Goal: Information Seeking & Learning: Learn about a topic

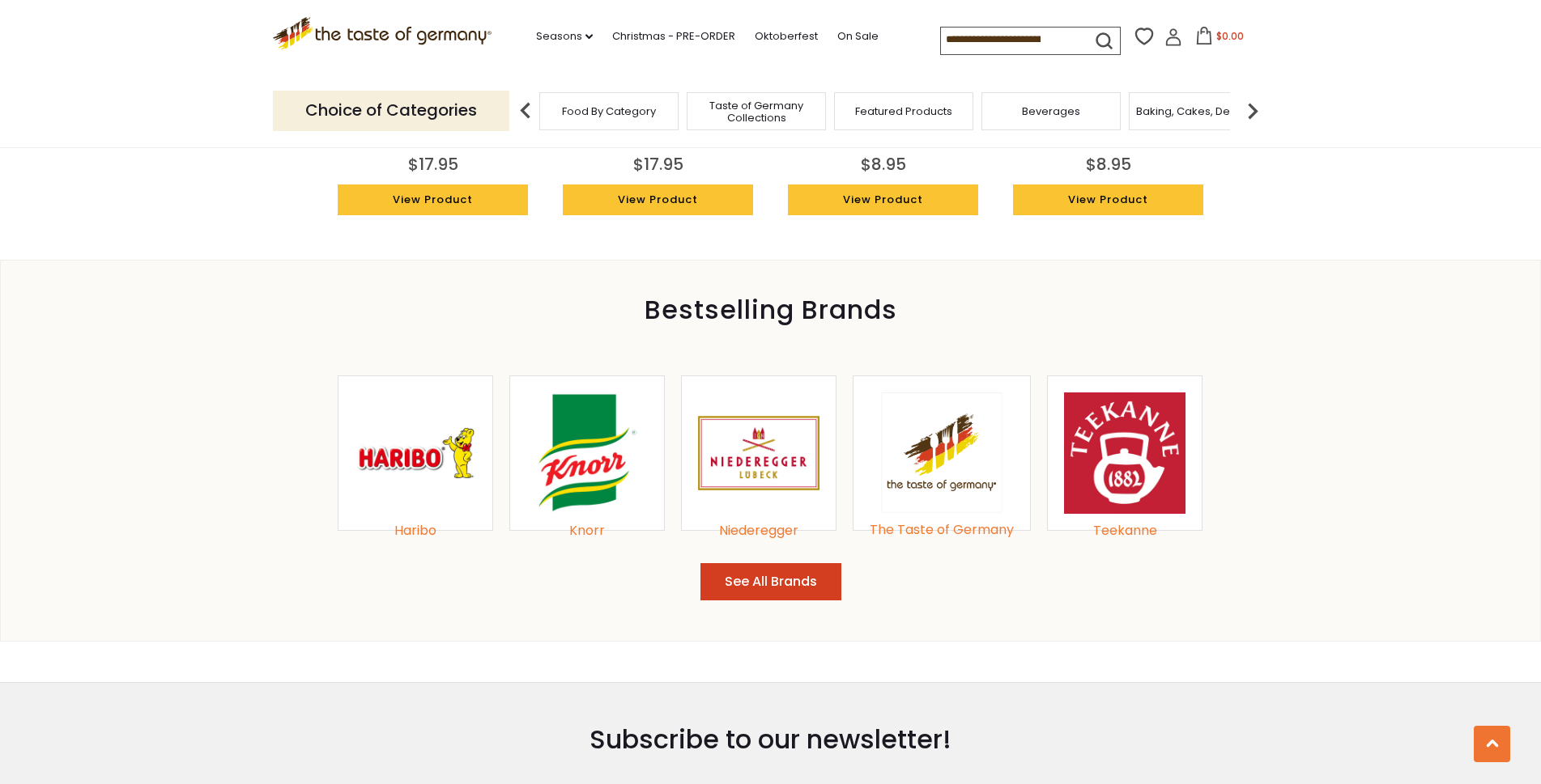
scroll to position [1664, 0]
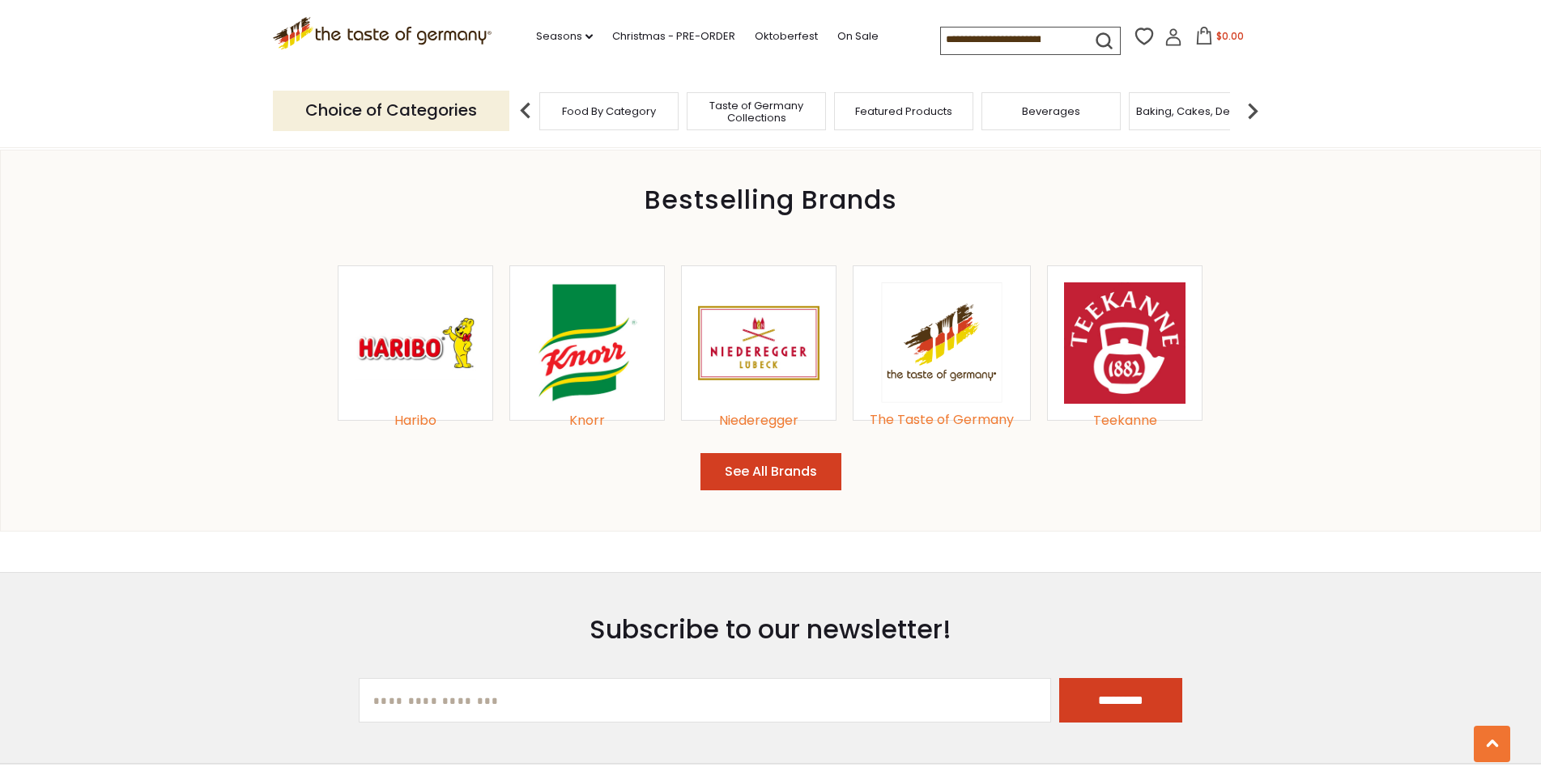
click at [428, 353] on img at bounding box center [416, 343] width 121 height 121
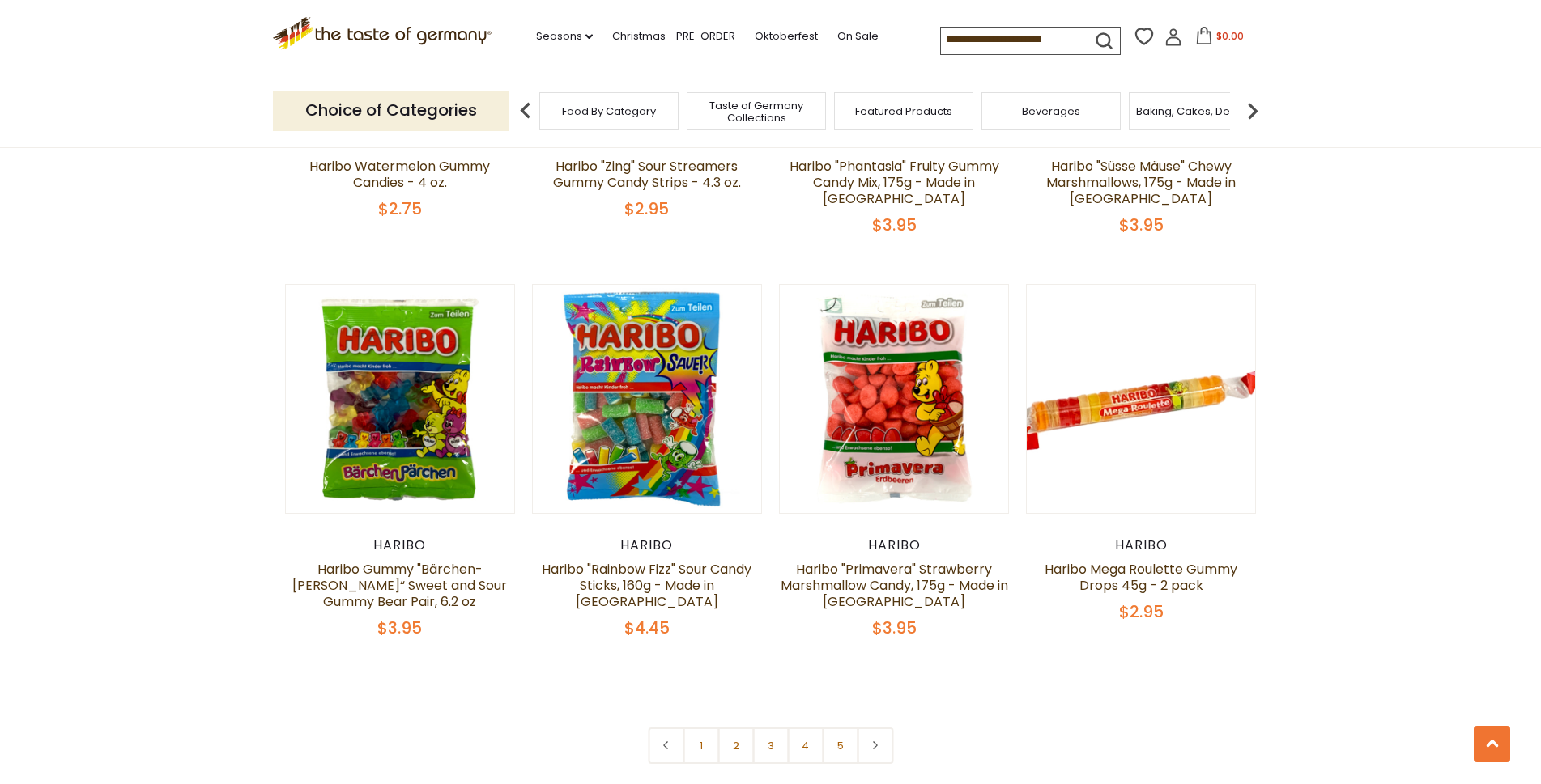
scroll to position [3331, 0]
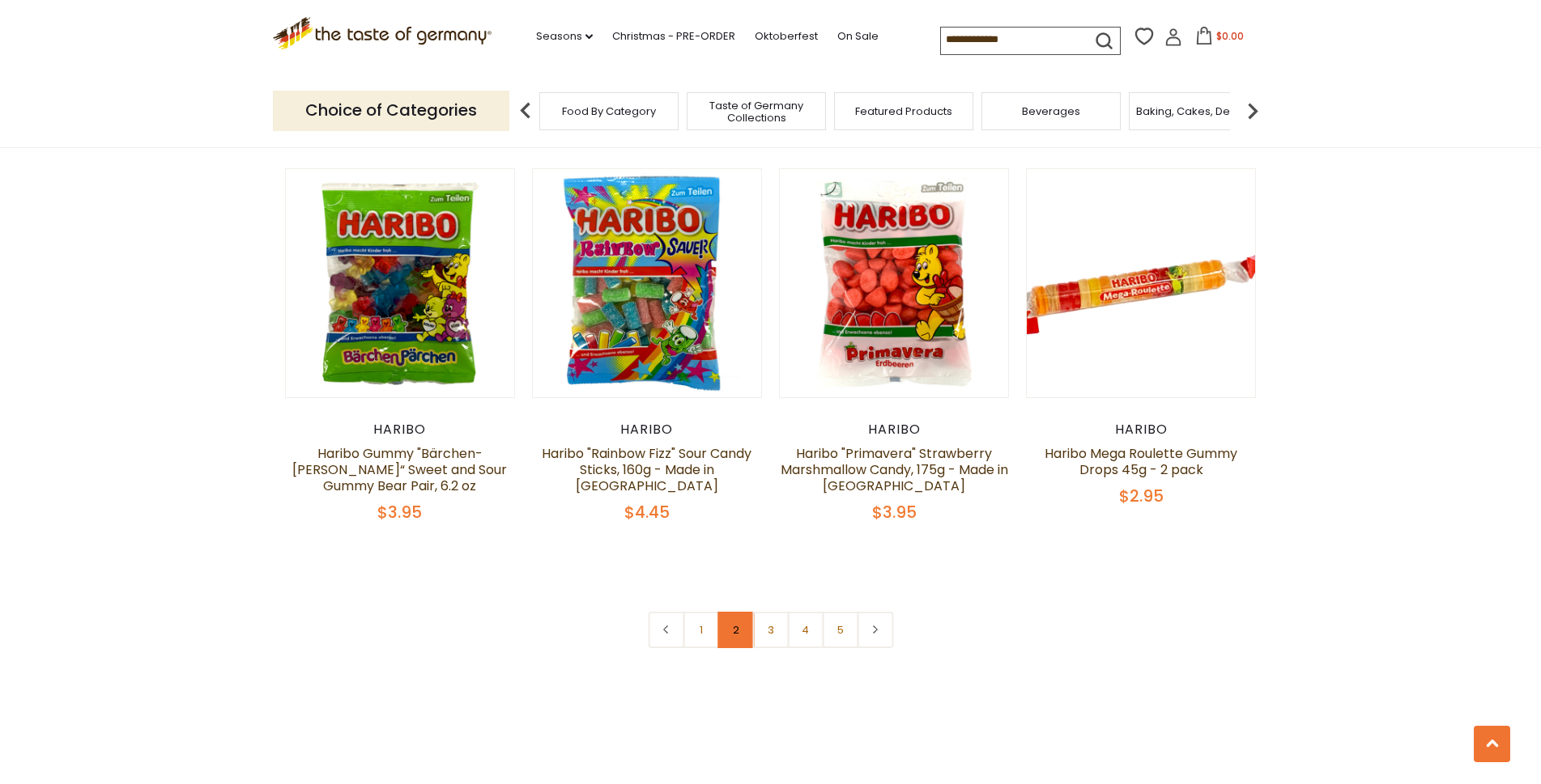
click at [735, 612] on link "2" at bounding box center [735, 629] width 37 height 37
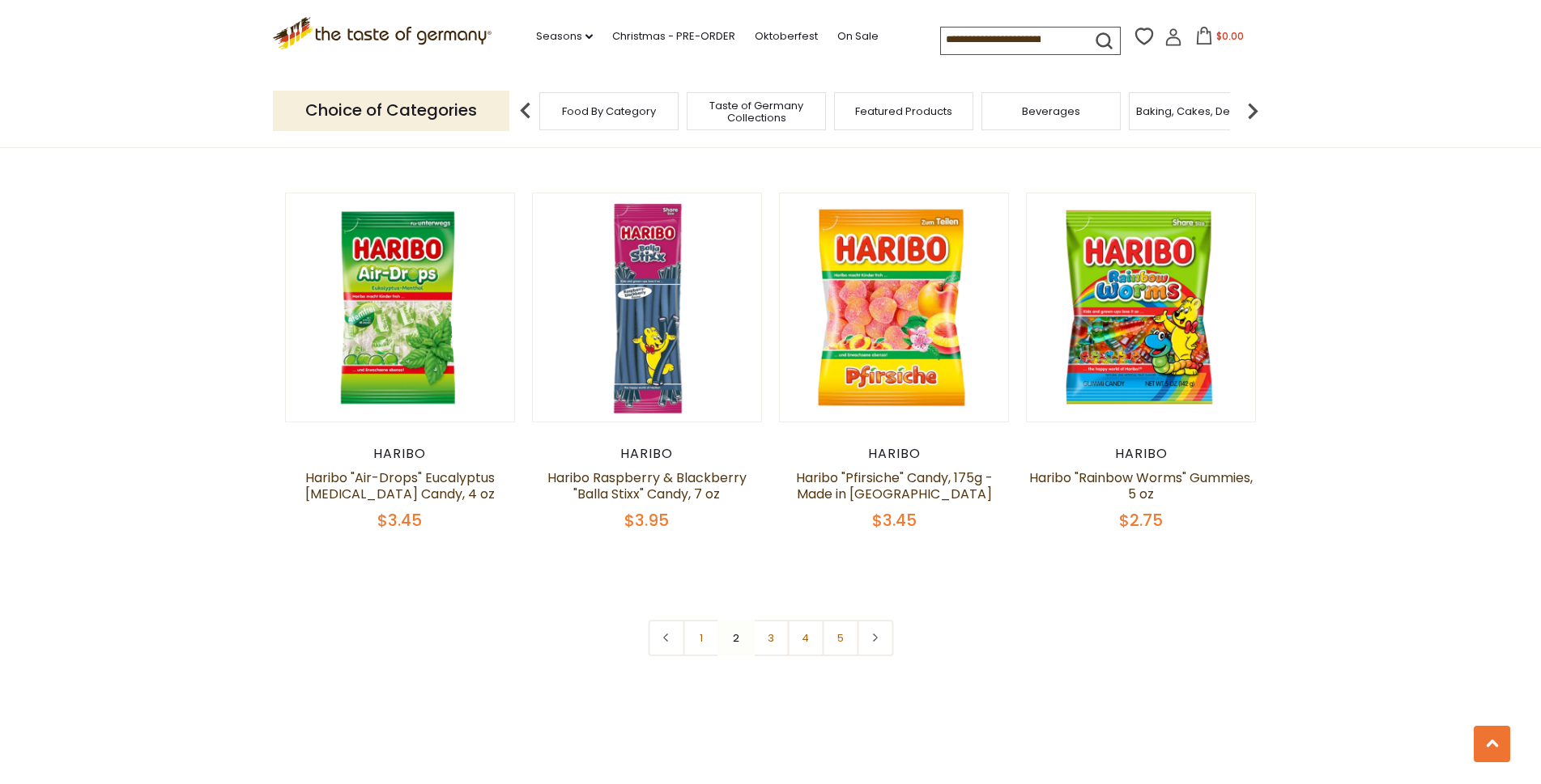
scroll to position [3381, 0]
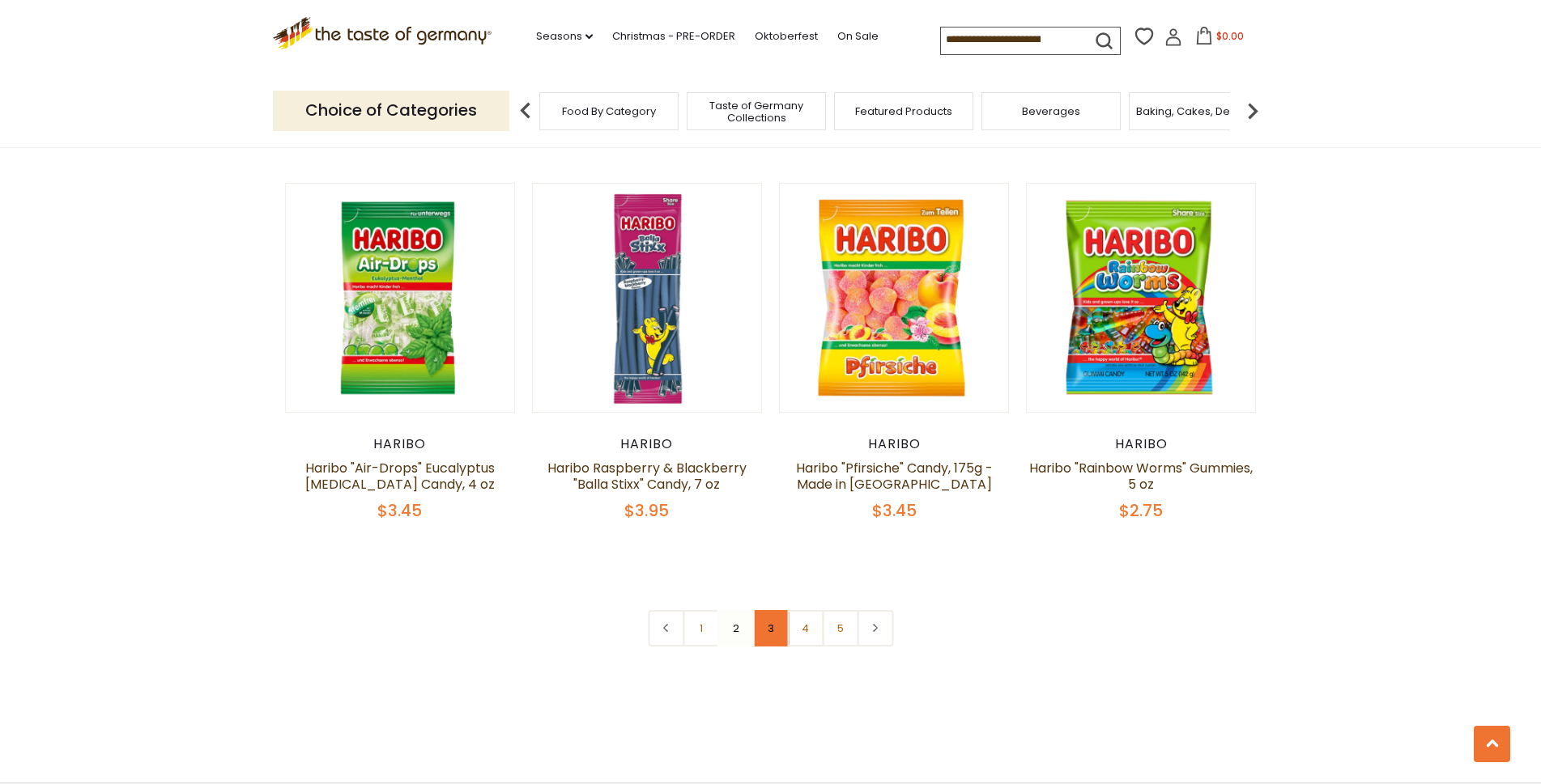
click at [779, 610] on link "3" at bounding box center [770, 628] width 37 height 37
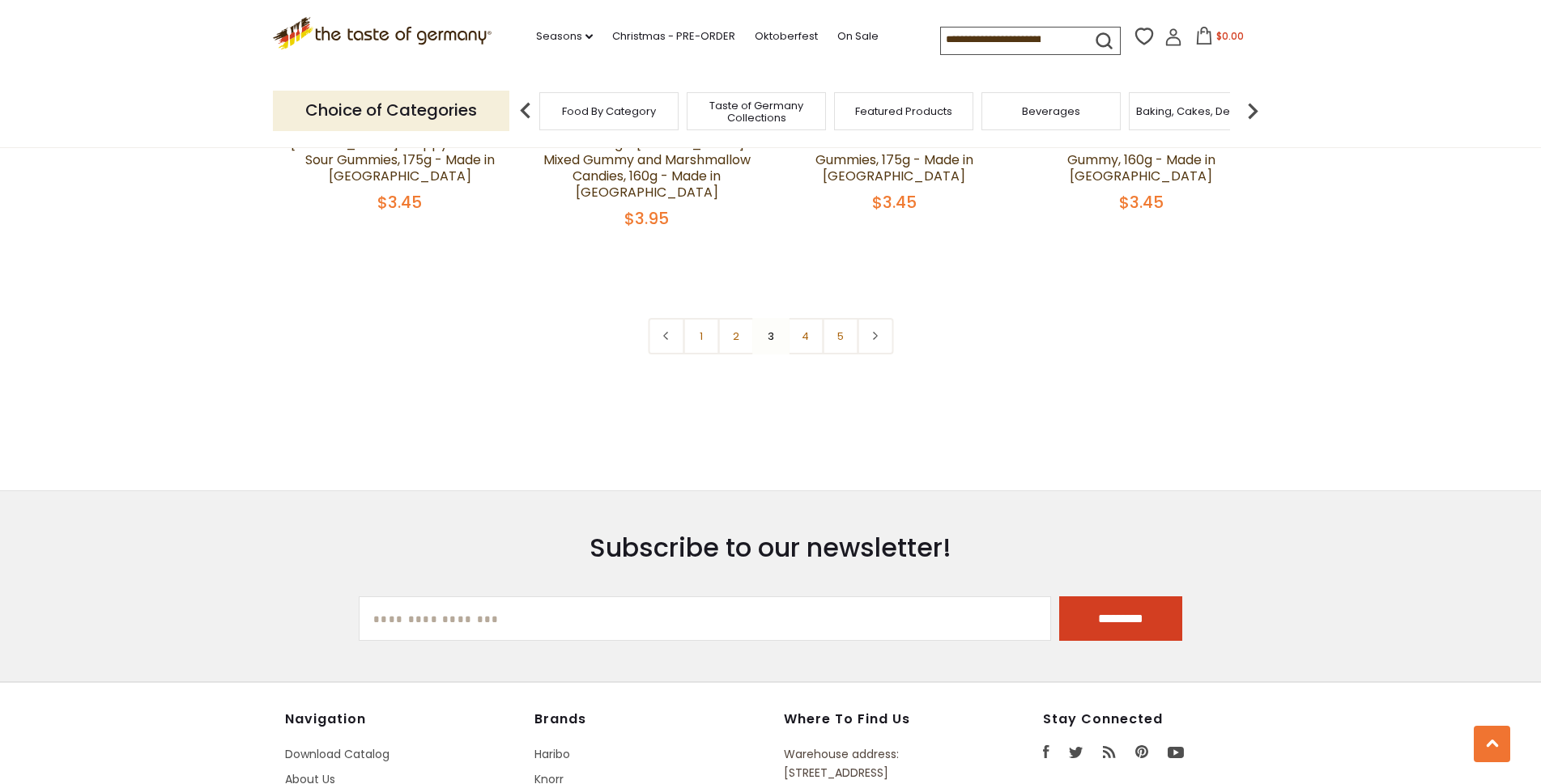
scroll to position [3739, 0]
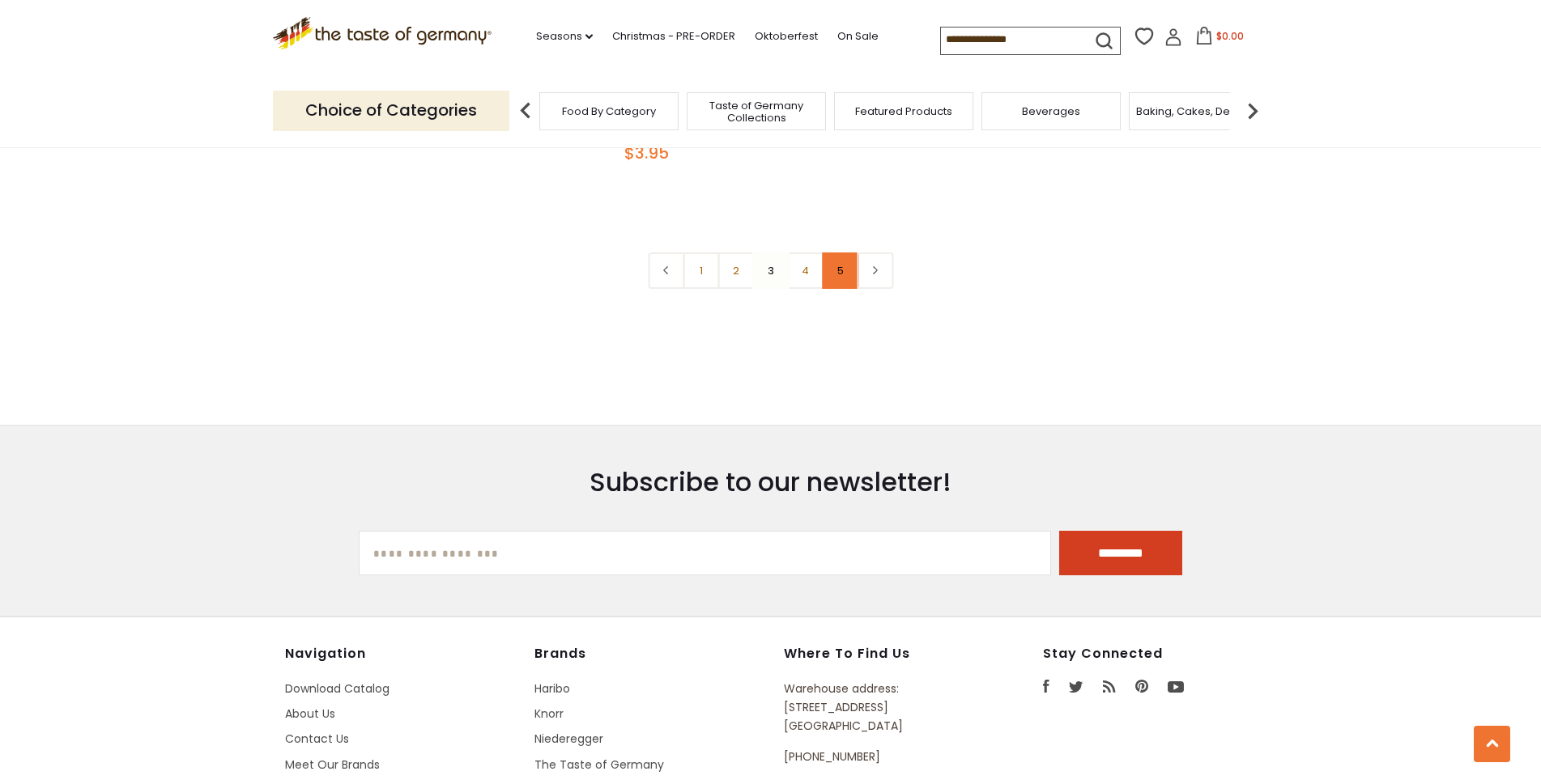
click at [841, 253] on link "5" at bounding box center [840, 271] width 37 height 37
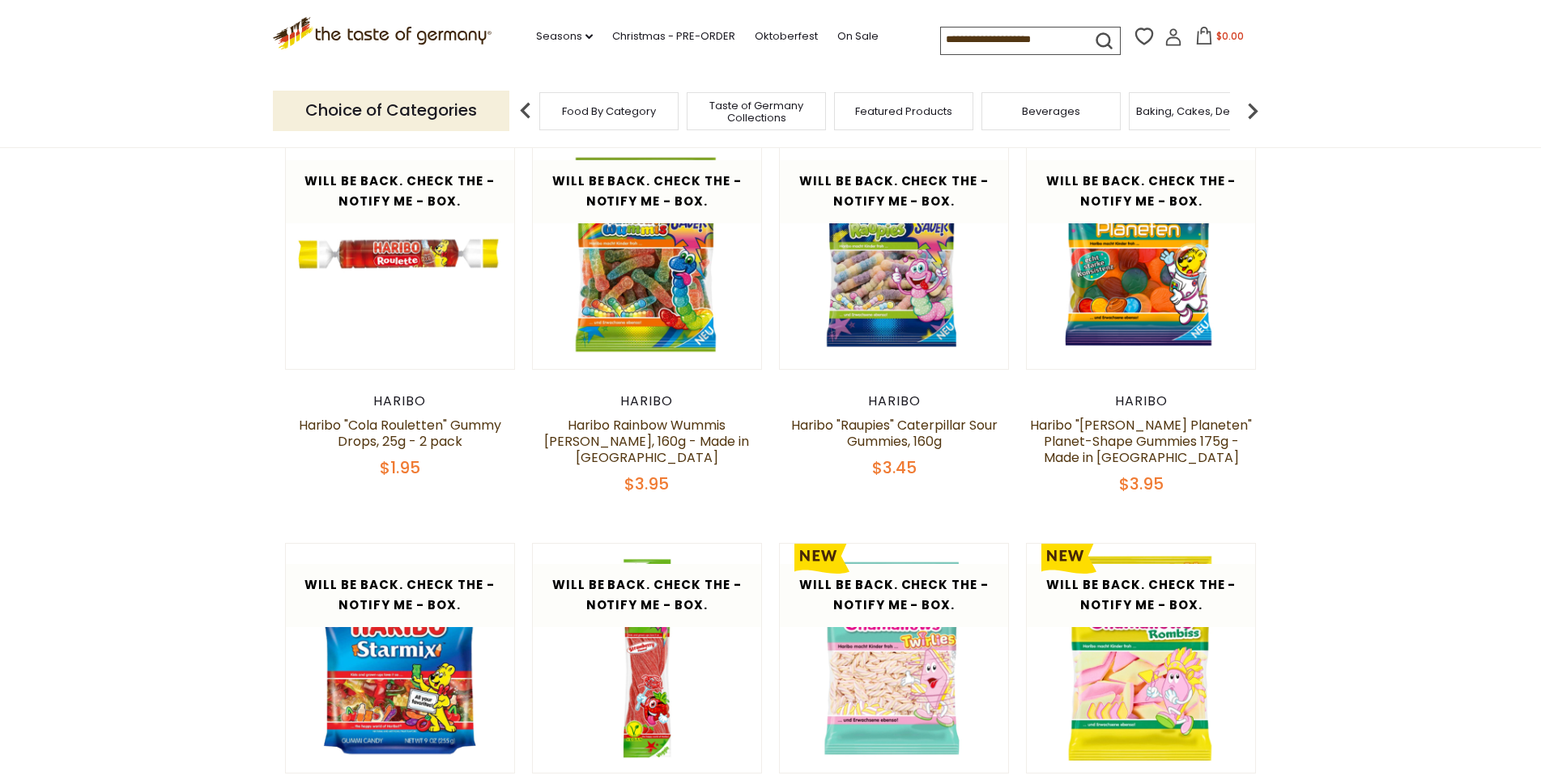
scroll to position [0, 0]
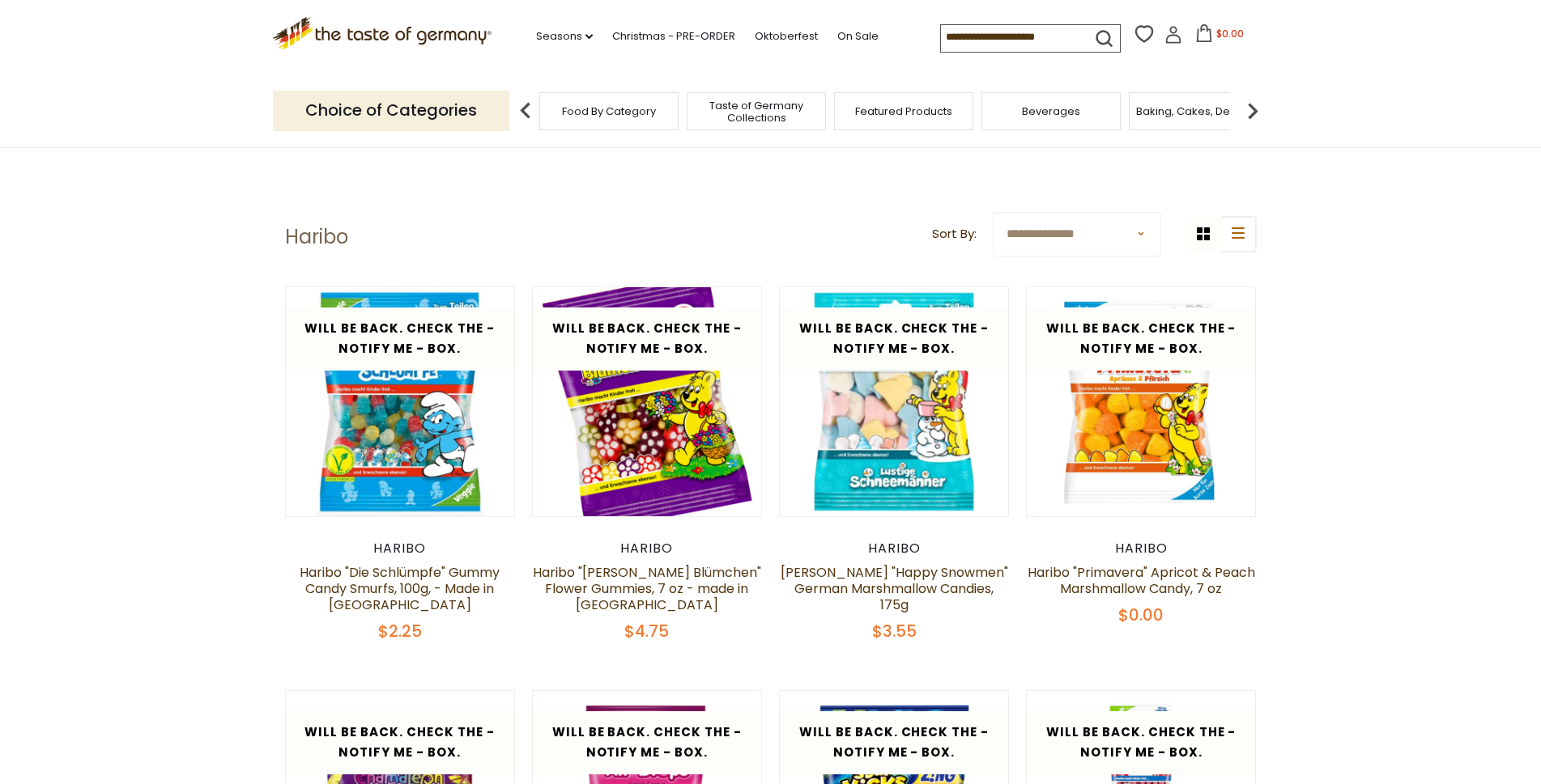
click at [618, 127] on div "Food By Category" at bounding box center [609, 111] width 139 height 38
click at [616, 123] on div "Food By Category" at bounding box center [609, 111] width 139 height 38
click at [793, 40] on link "Oktoberfest" at bounding box center [786, 37] width 63 height 18
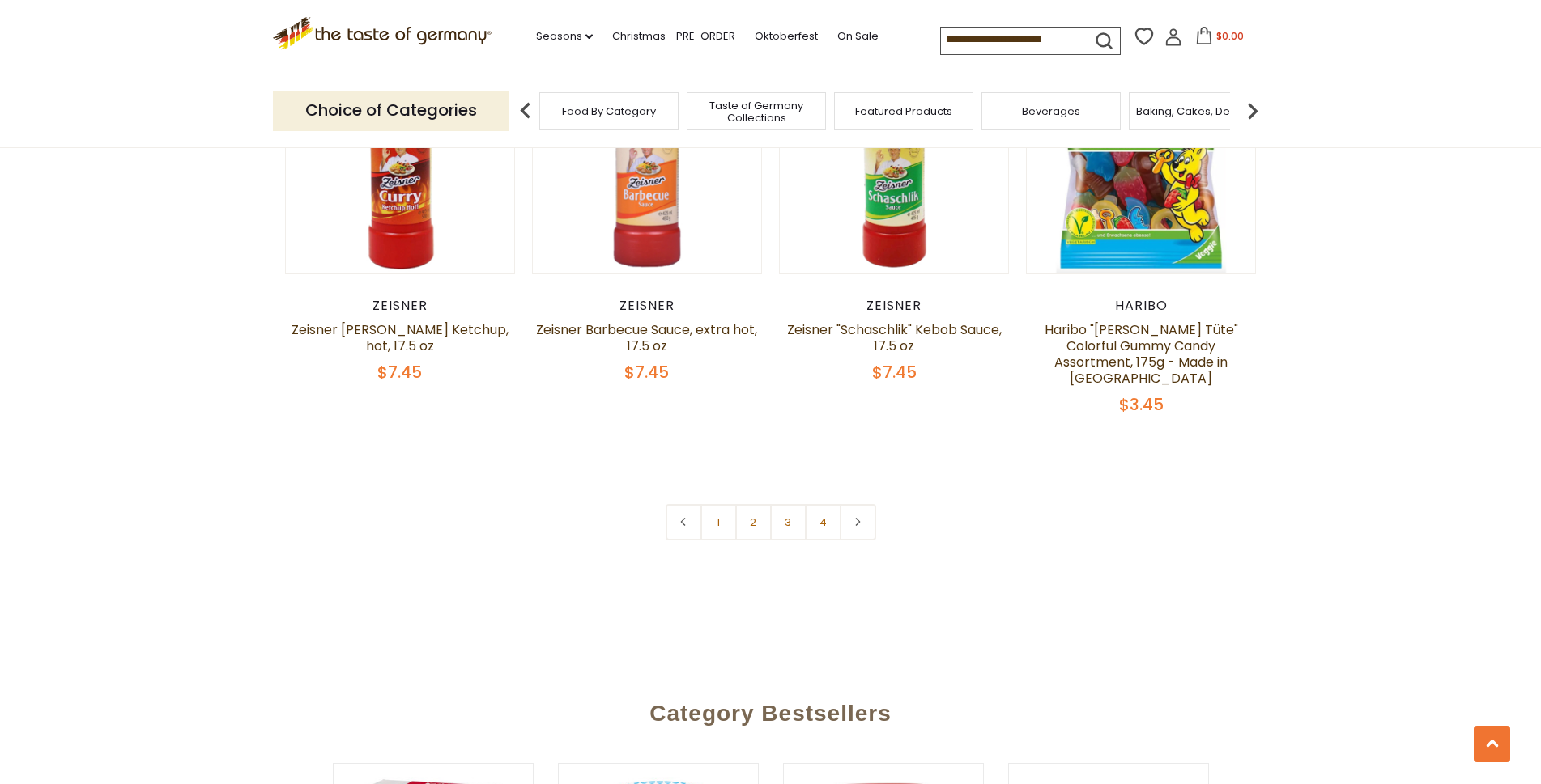
scroll to position [3997, 0]
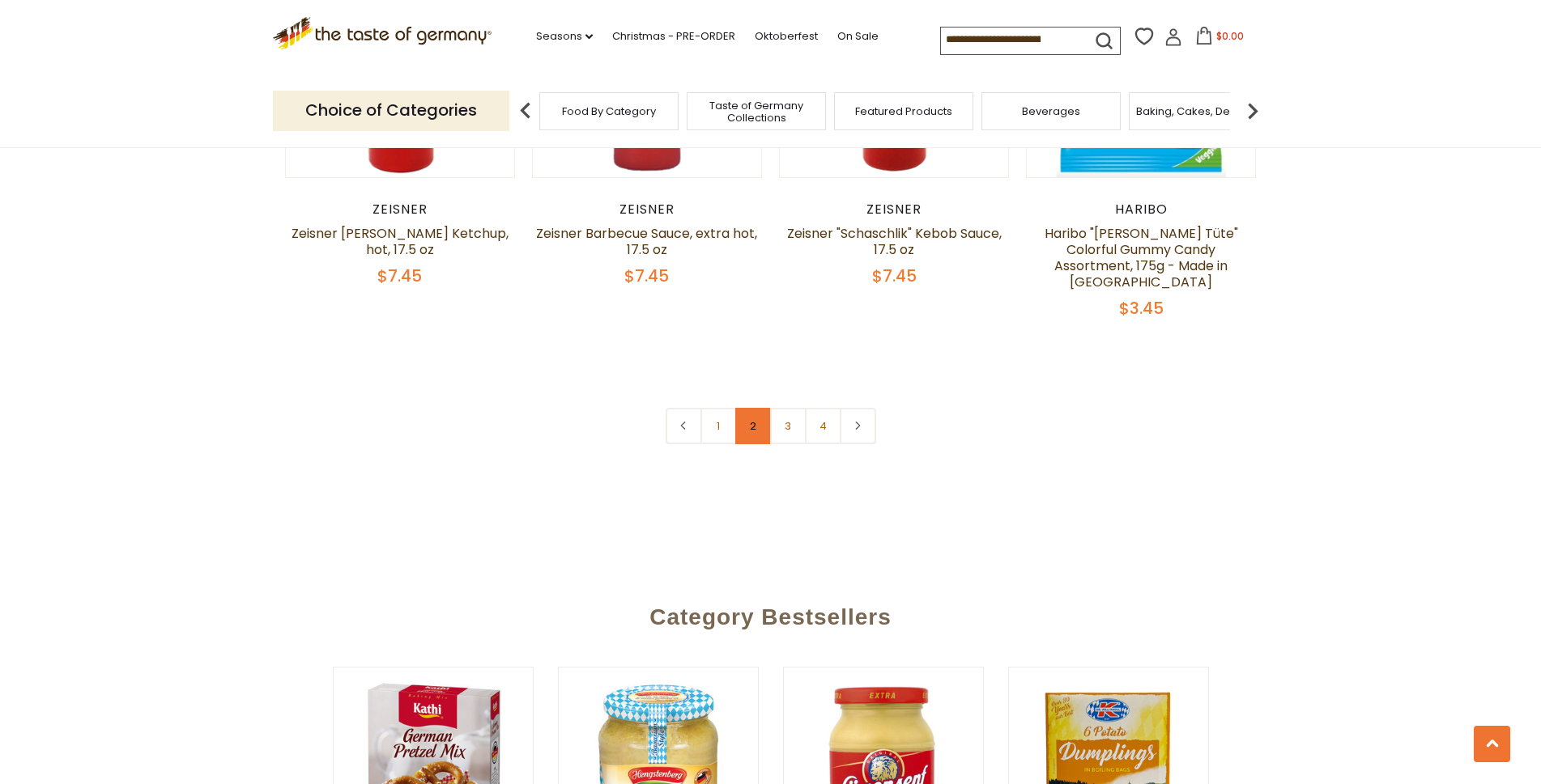
click at [748, 408] on link "2" at bounding box center [753, 426] width 37 height 37
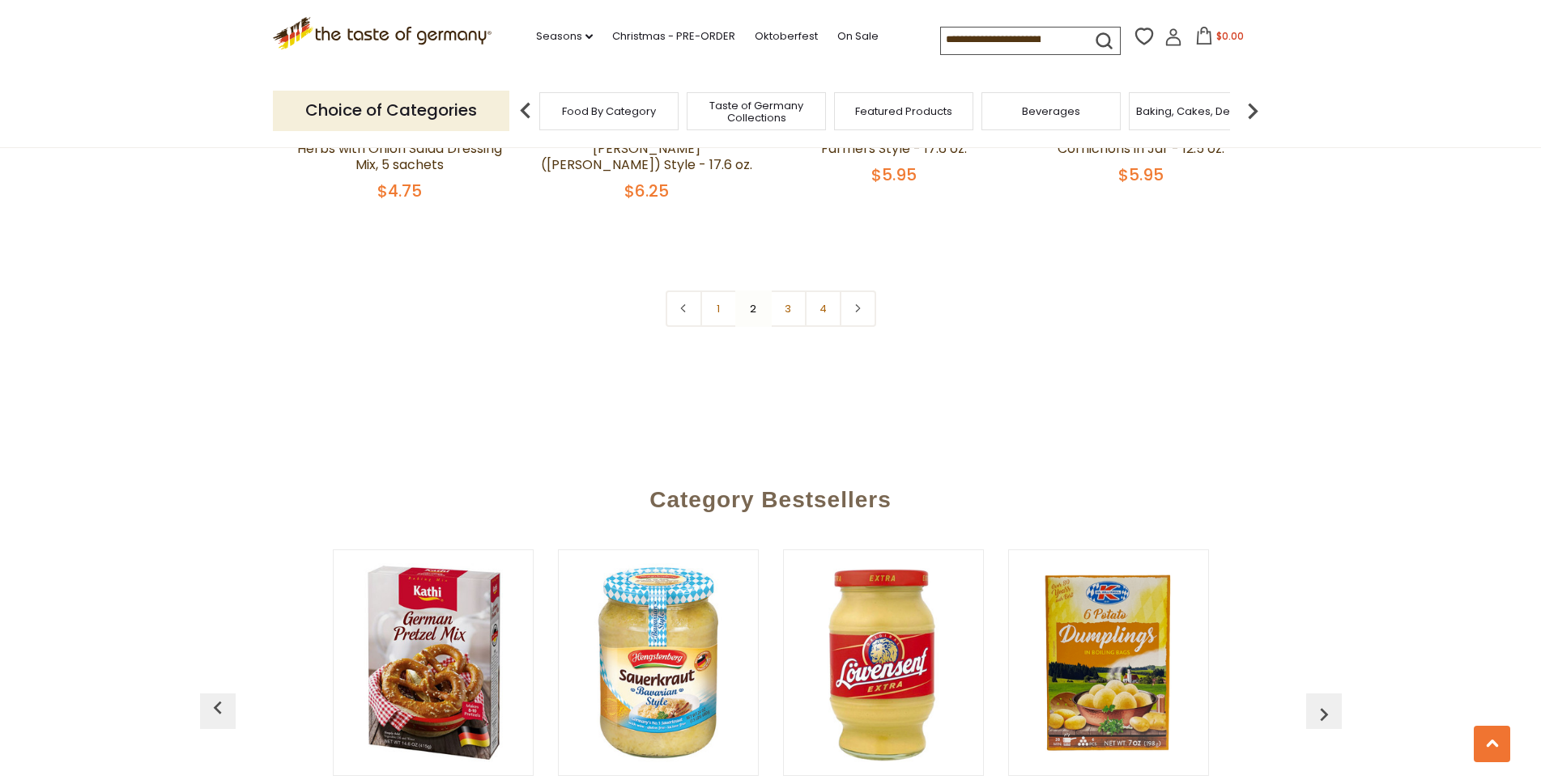
scroll to position [4172, 0]
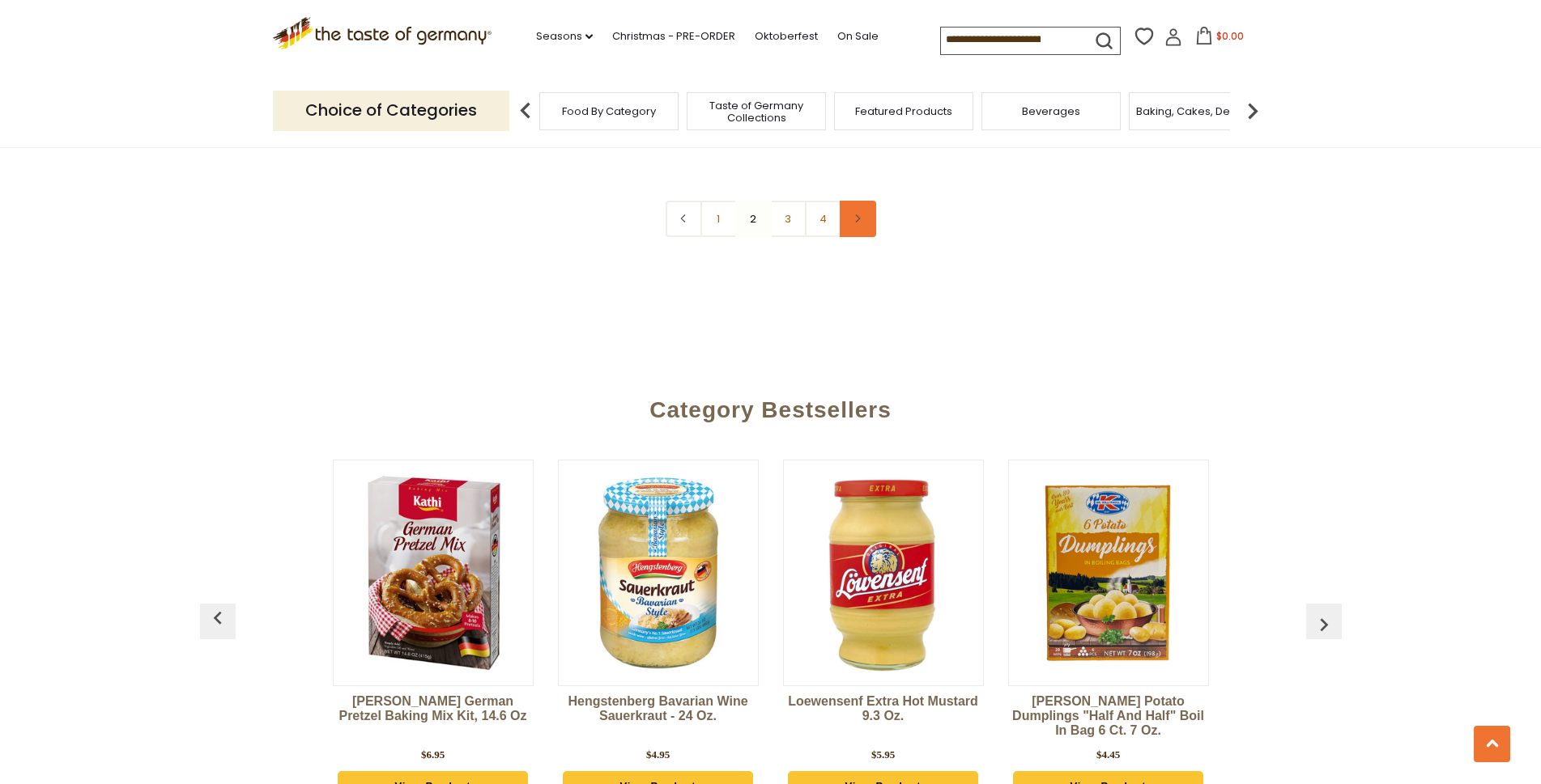
click at [860, 211] on link at bounding box center [858, 218] width 37 height 37
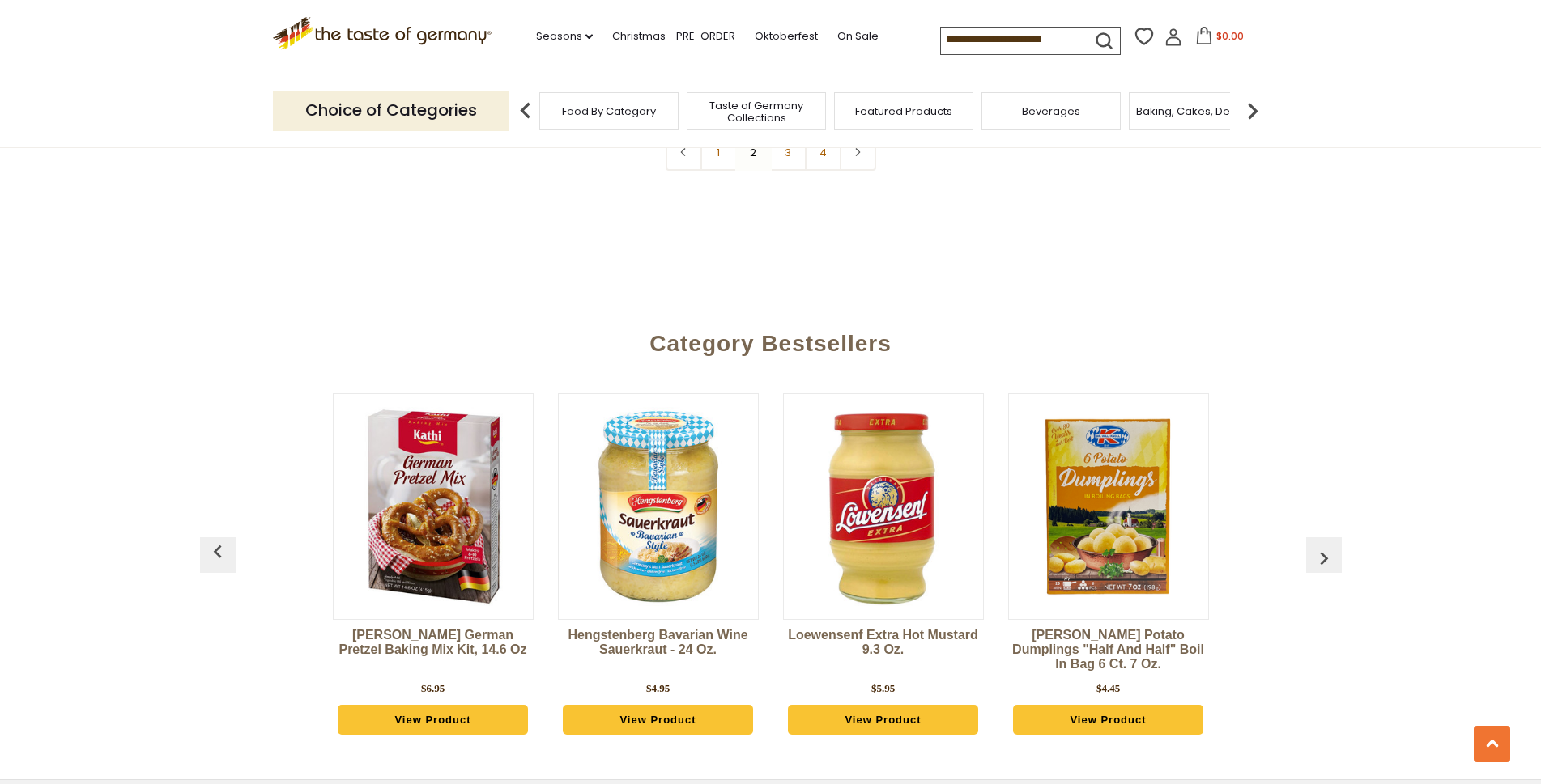
scroll to position [4298, 0]
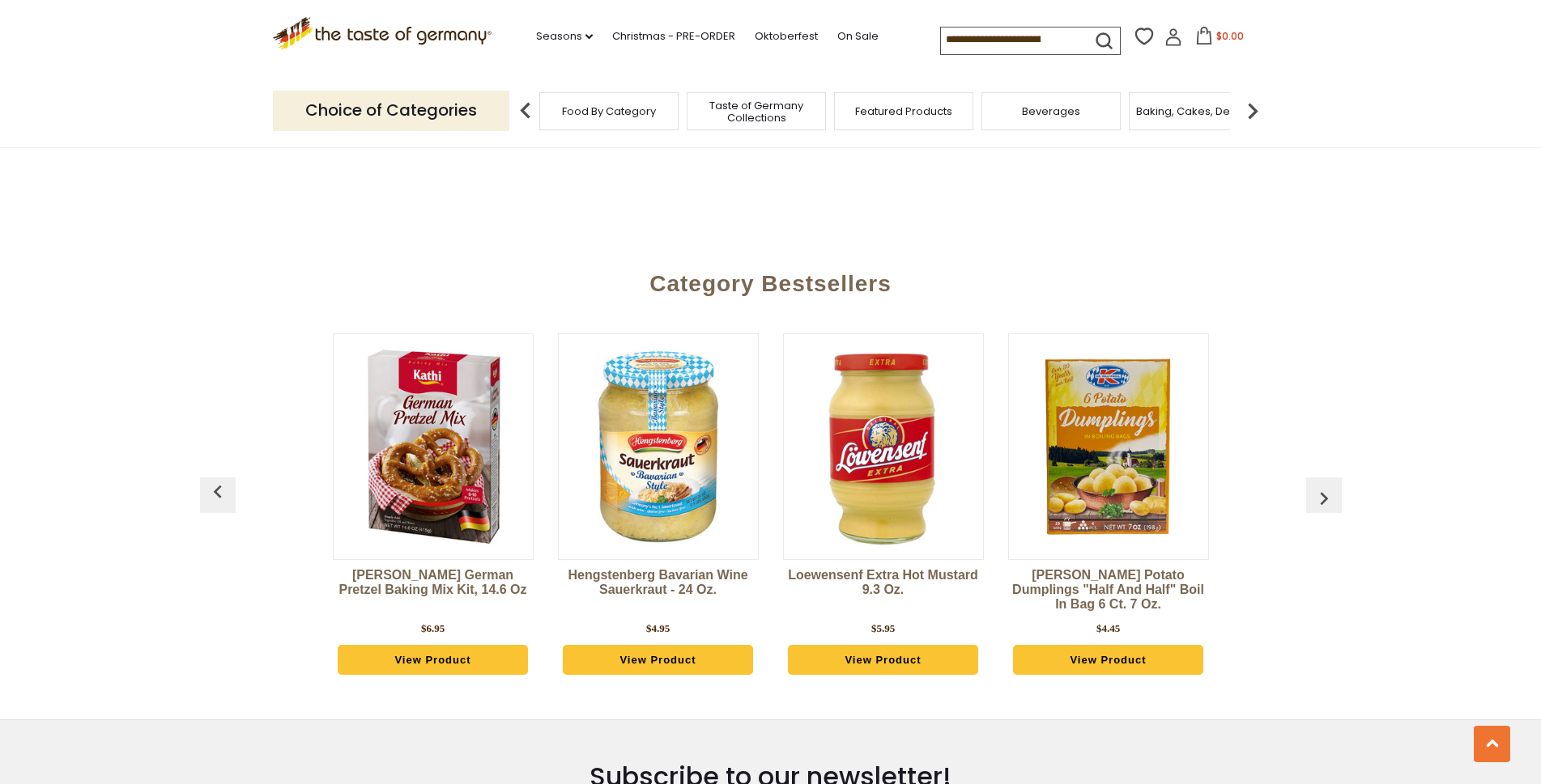
click at [1328, 486] on img "button" at bounding box center [1324, 499] width 26 height 26
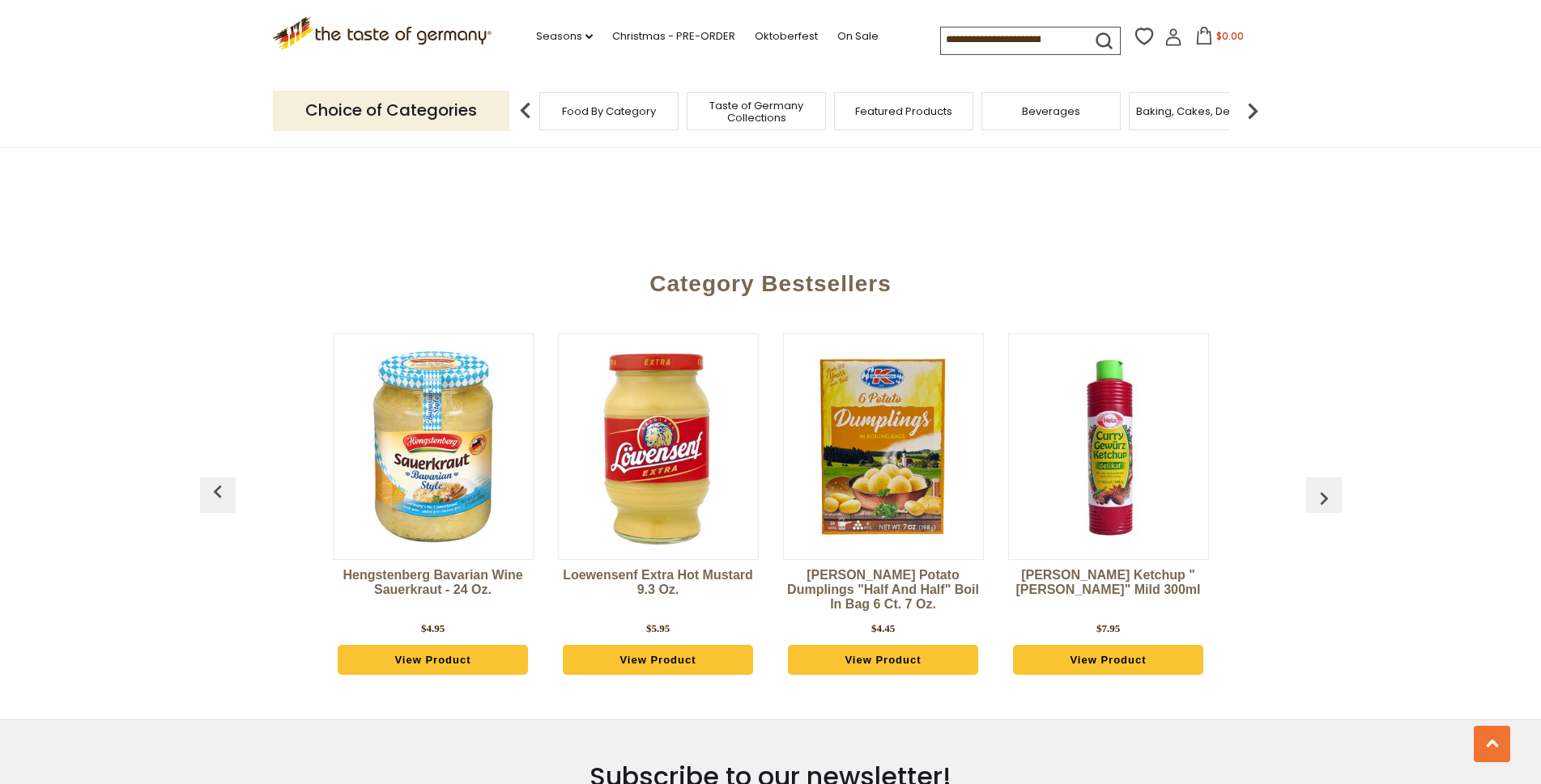
click at [1328, 486] on img "button" at bounding box center [1324, 499] width 26 height 26
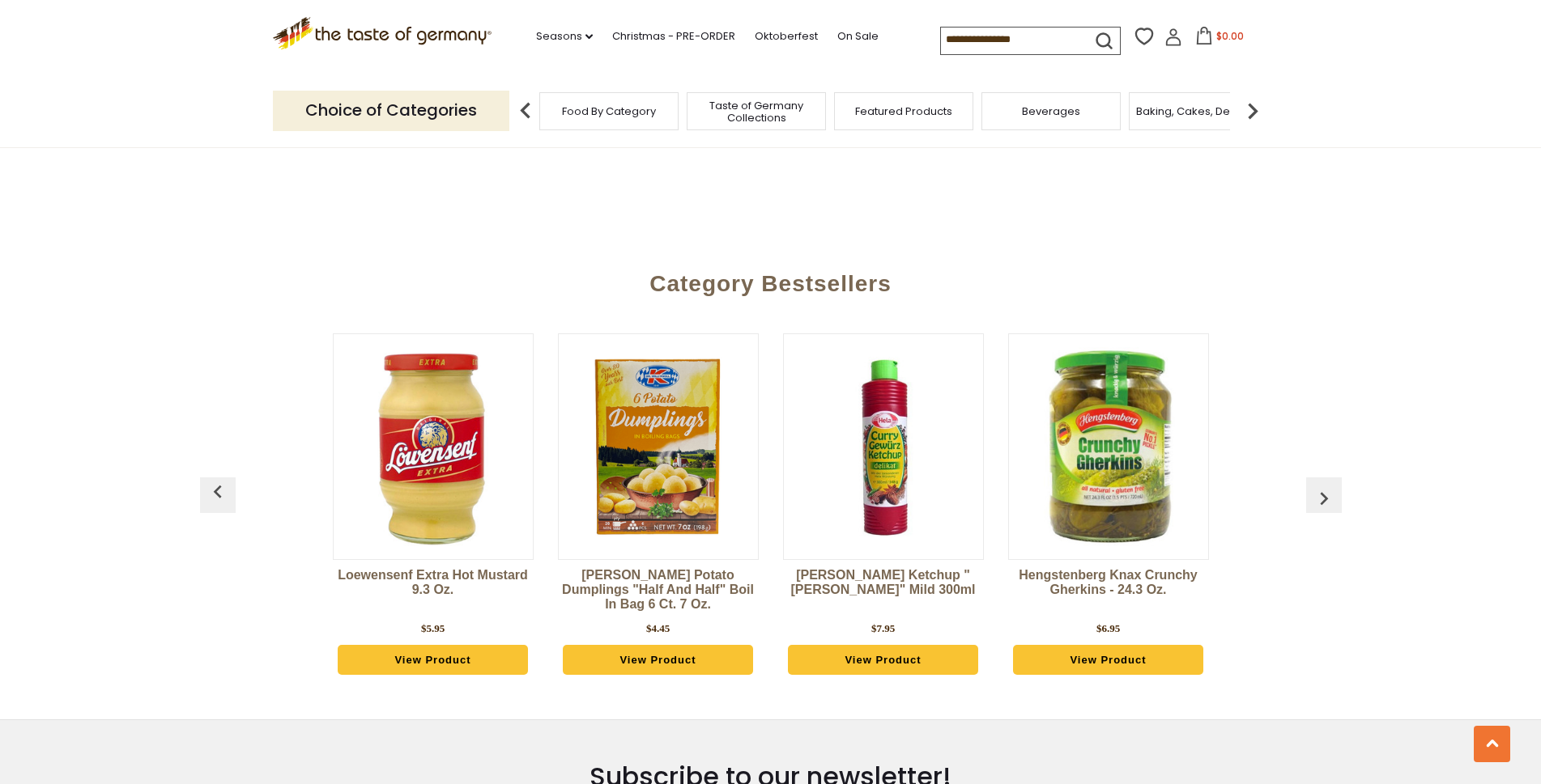
click at [1328, 486] on img "button" at bounding box center [1324, 499] width 26 height 26
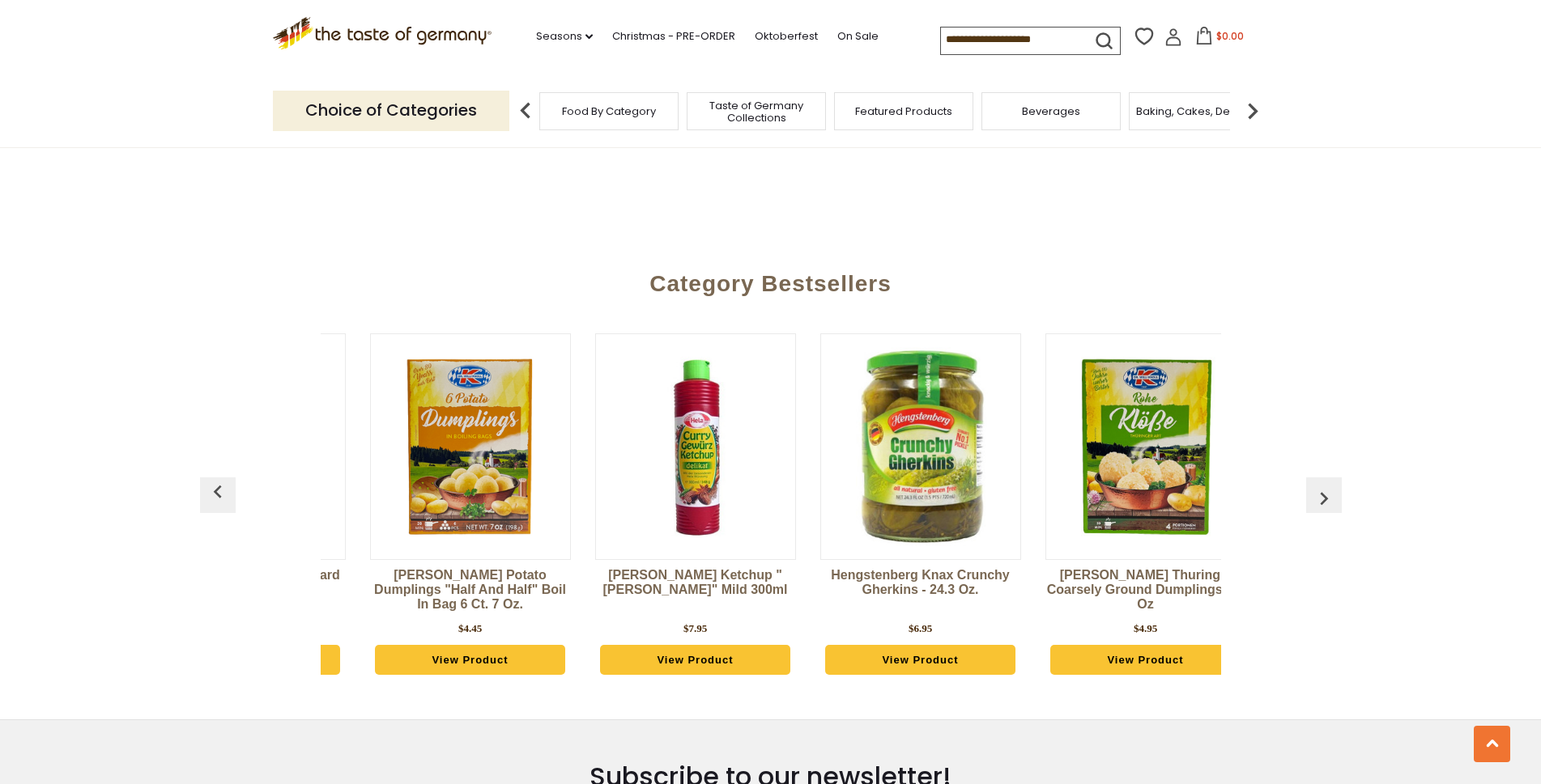
scroll to position [0, 676]
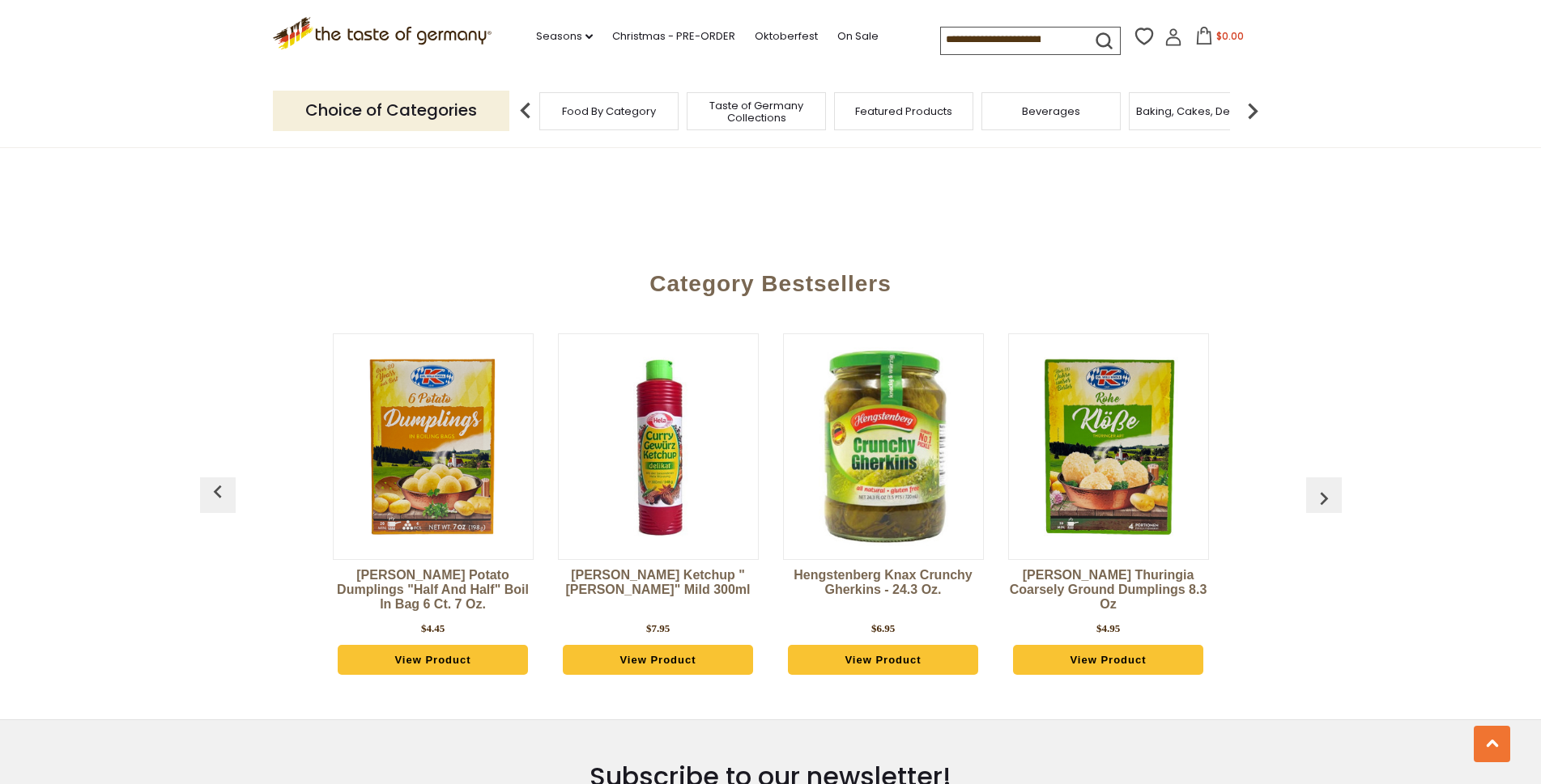
click at [1328, 486] on img "button" at bounding box center [1324, 499] width 26 height 26
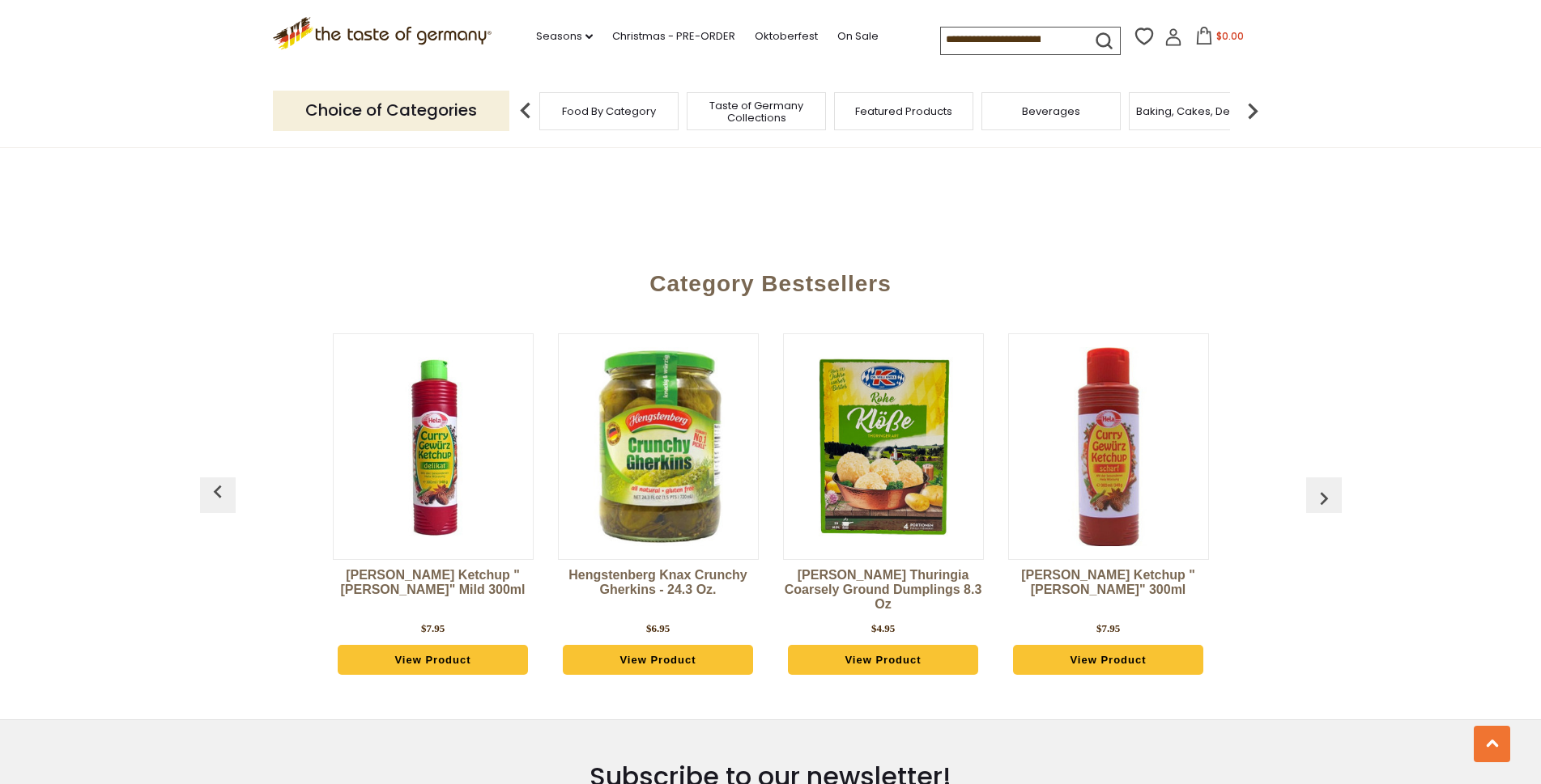
click at [1328, 486] on img "button" at bounding box center [1324, 499] width 26 height 26
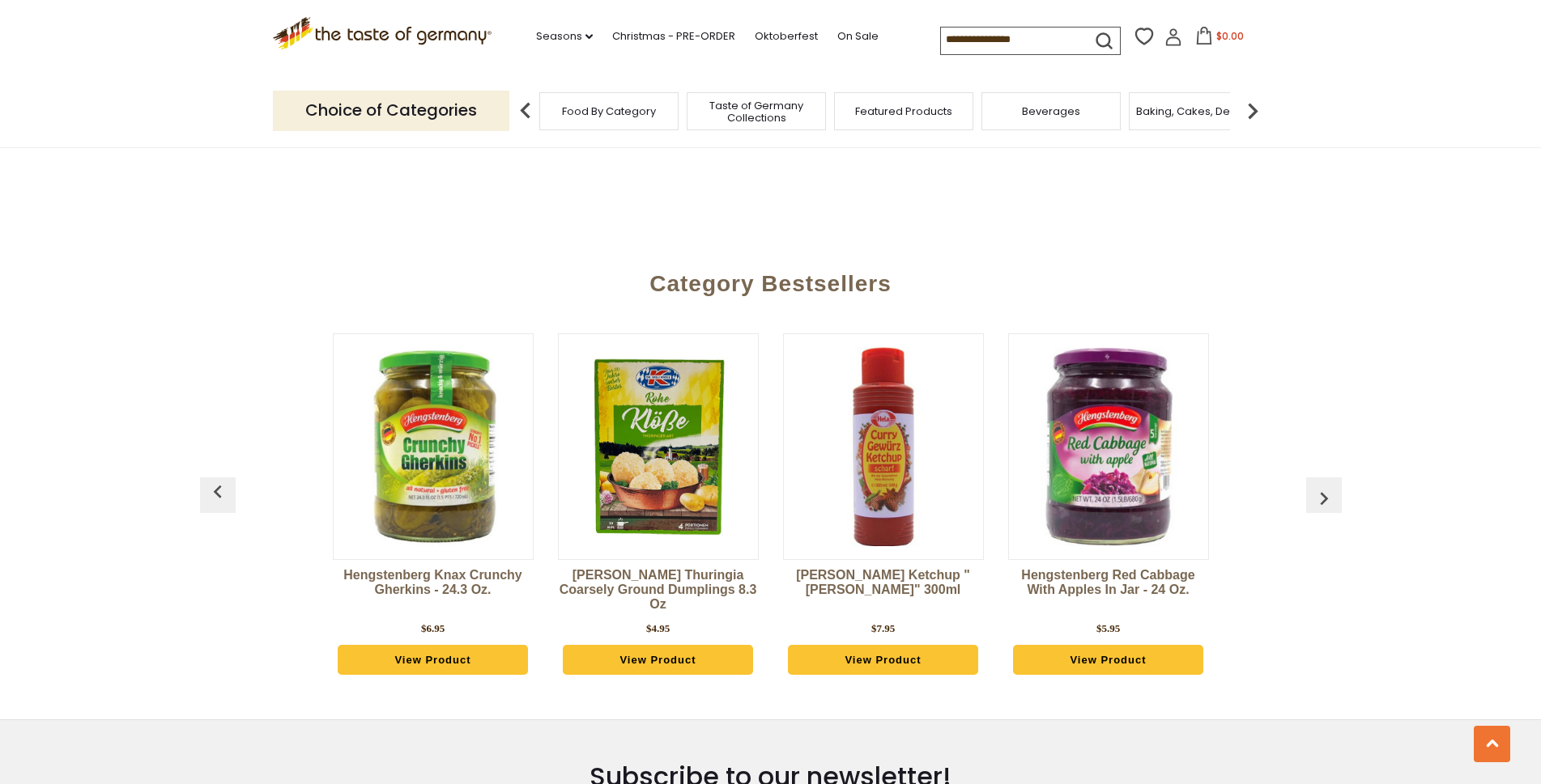
click at [1328, 486] on img "button" at bounding box center [1324, 499] width 26 height 26
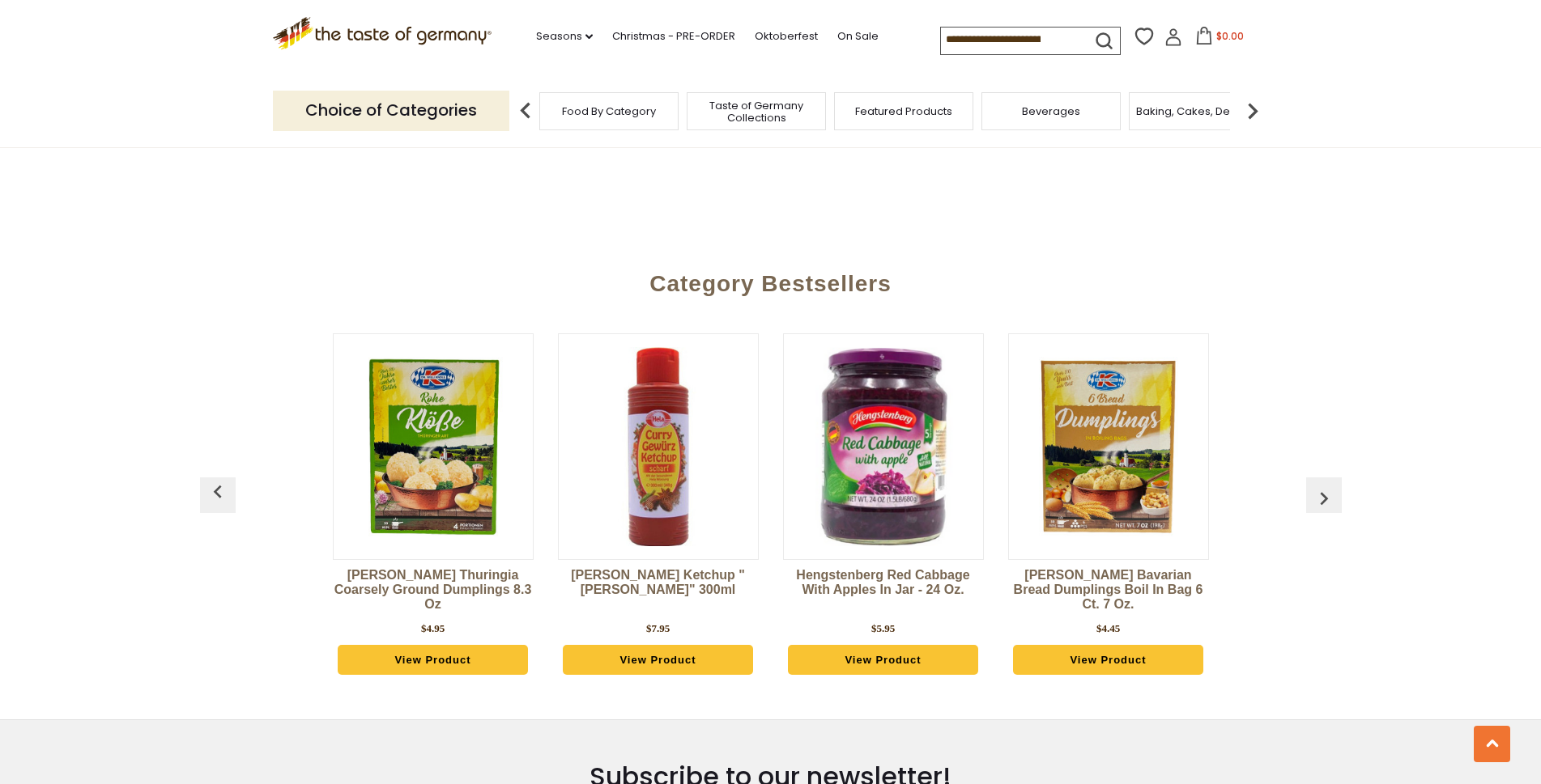
click at [1328, 486] on img "button" at bounding box center [1324, 499] width 26 height 26
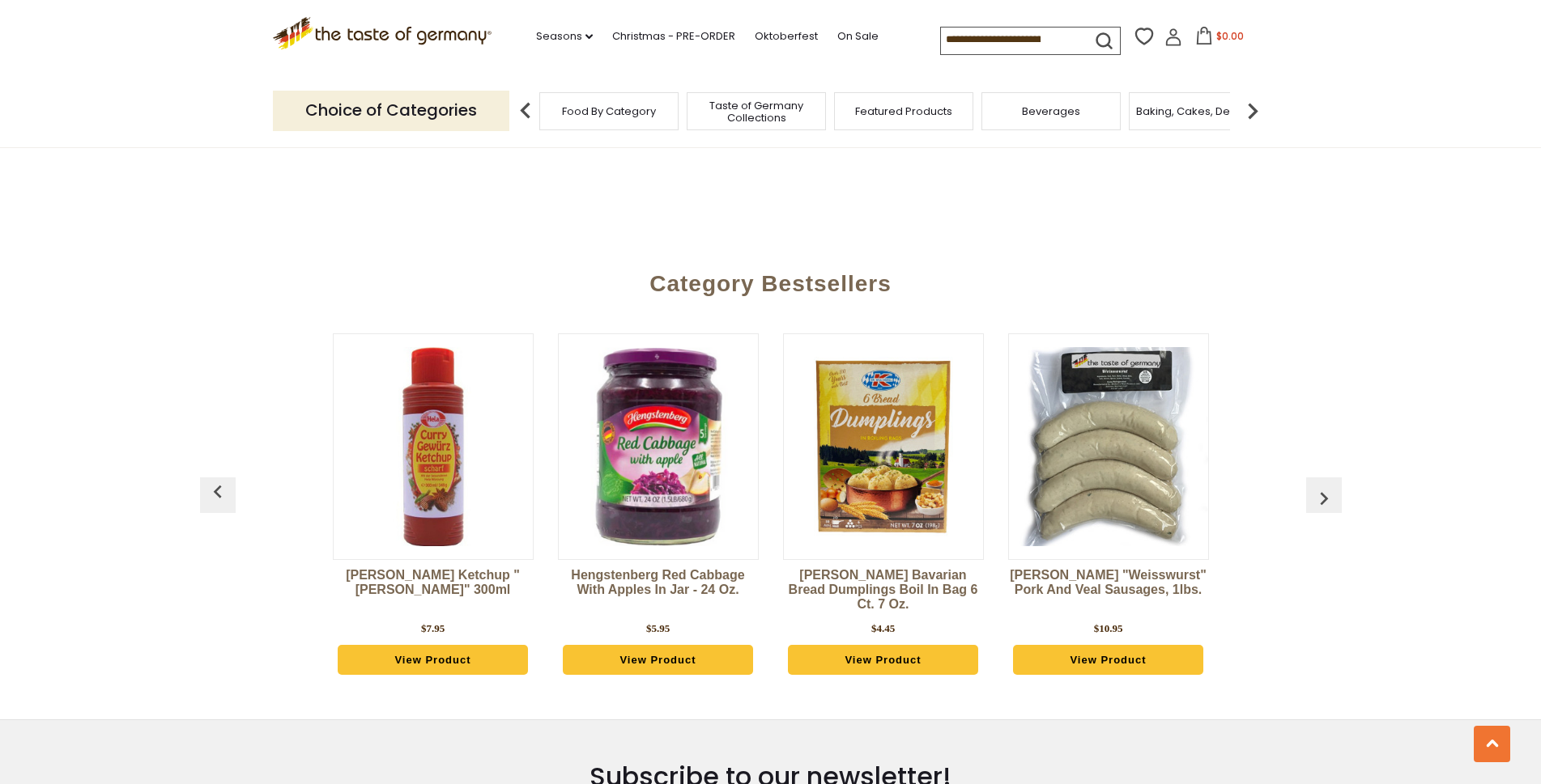
click at [1328, 486] on img "button" at bounding box center [1324, 499] width 26 height 26
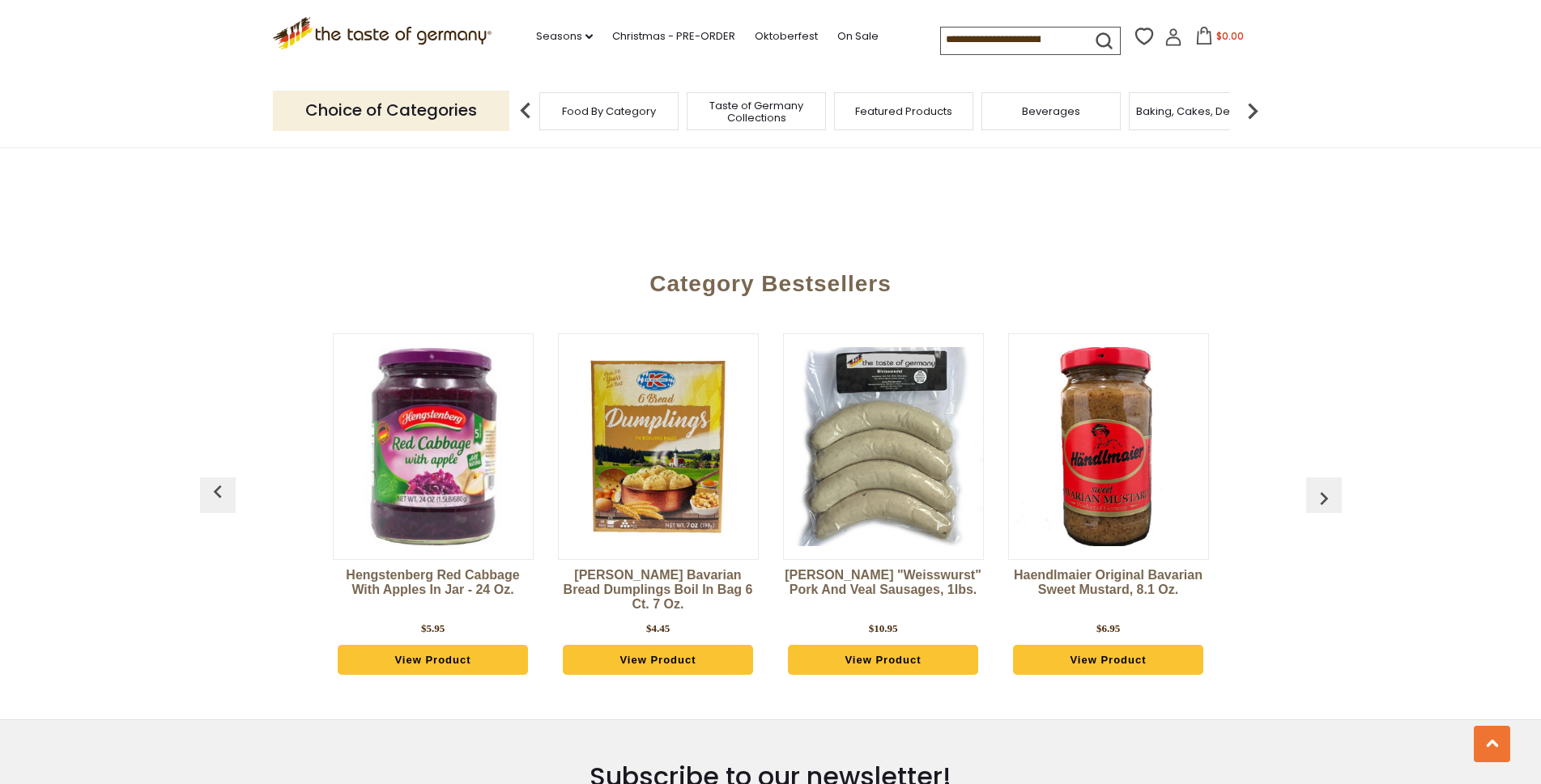
click at [1328, 486] on img "button" at bounding box center [1324, 499] width 26 height 26
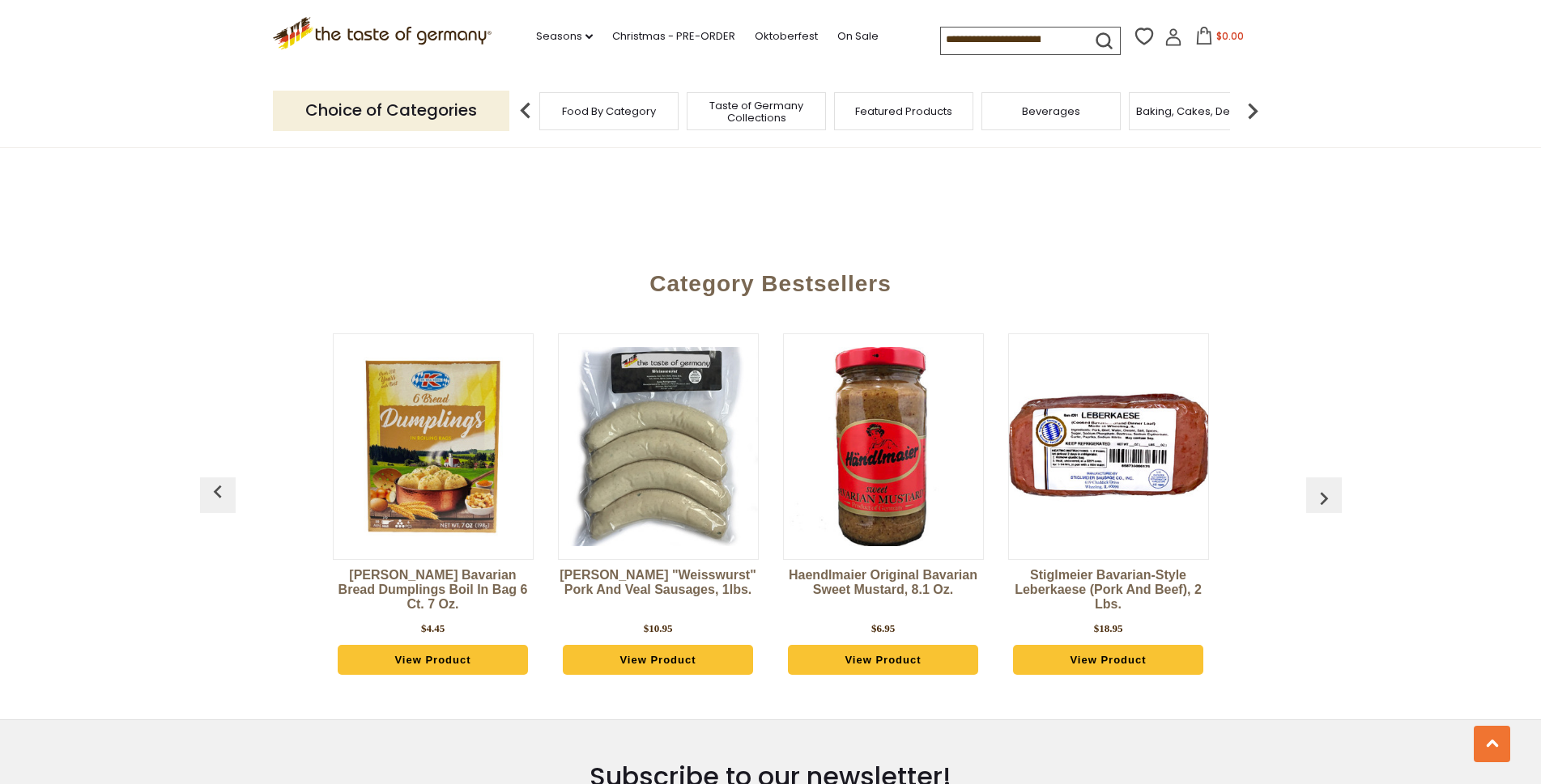
click at [1328, 486] on img "button" at bounding box center [1324, 499] width 26 height 26
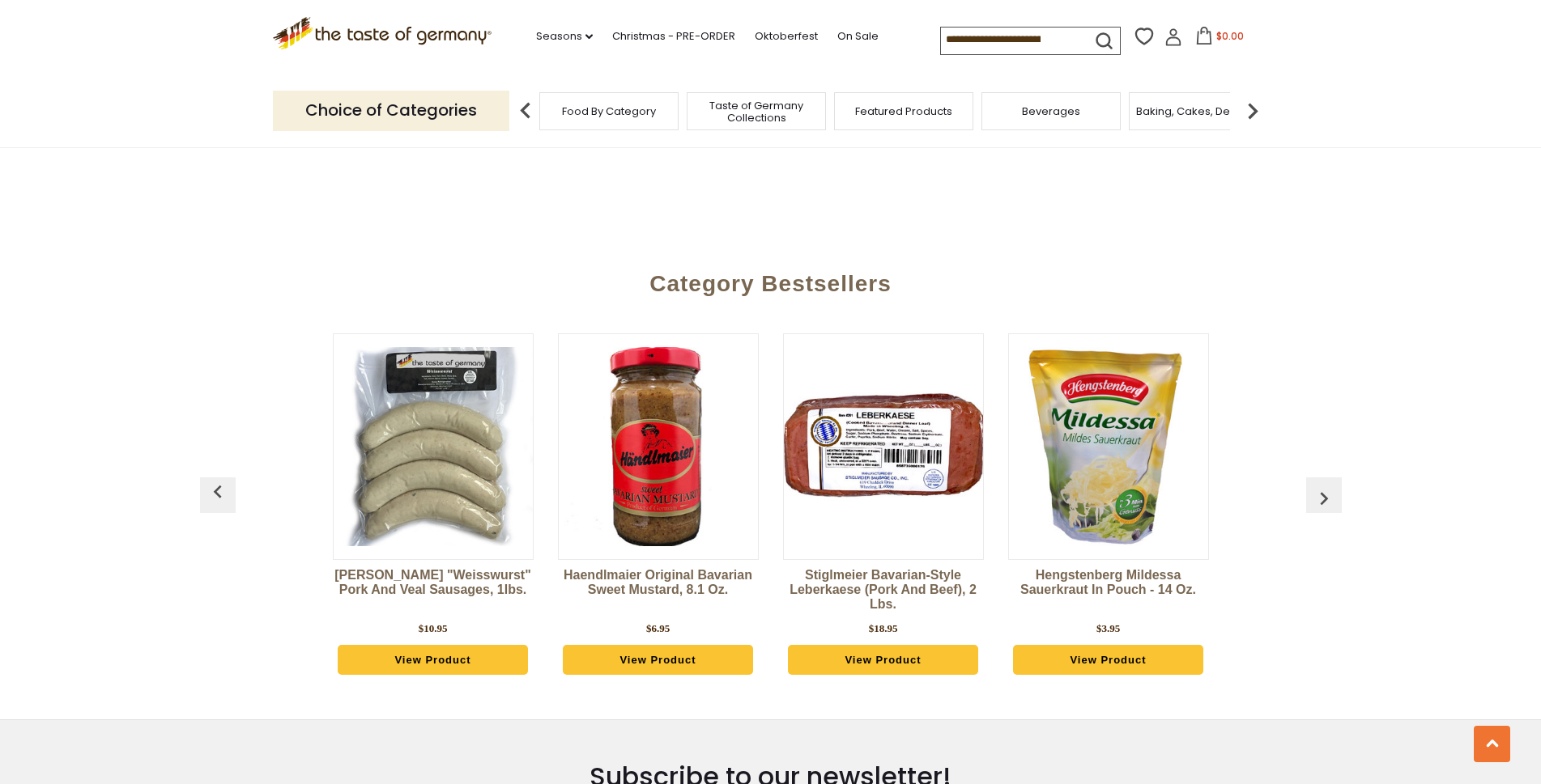
click at [1328, 486] on img "button" at bounding box center [1324, 499] width 26 height 26
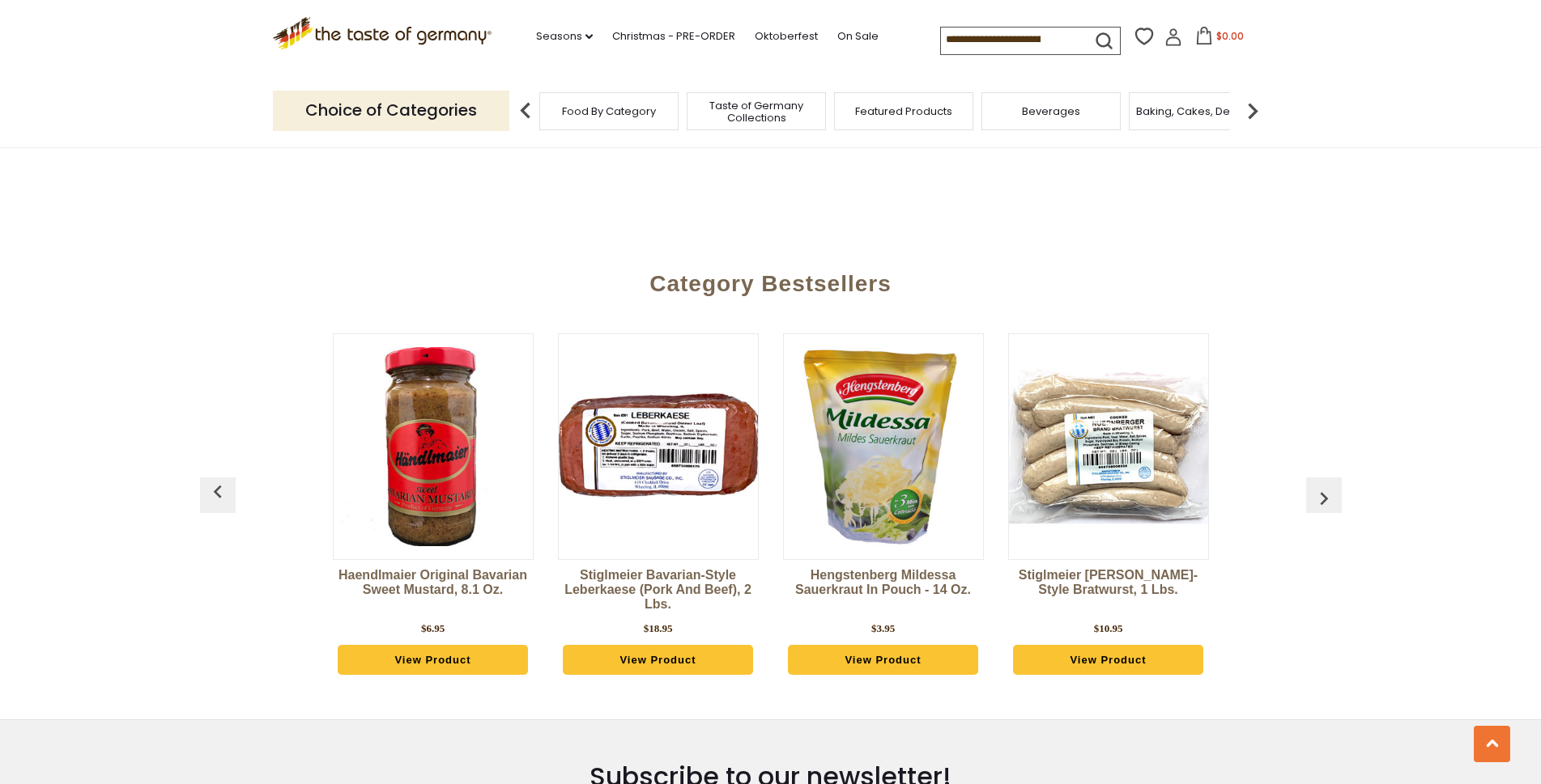
click at [1328, 486] on img "button" at bounding box center [1324, 499] width 26 height 26
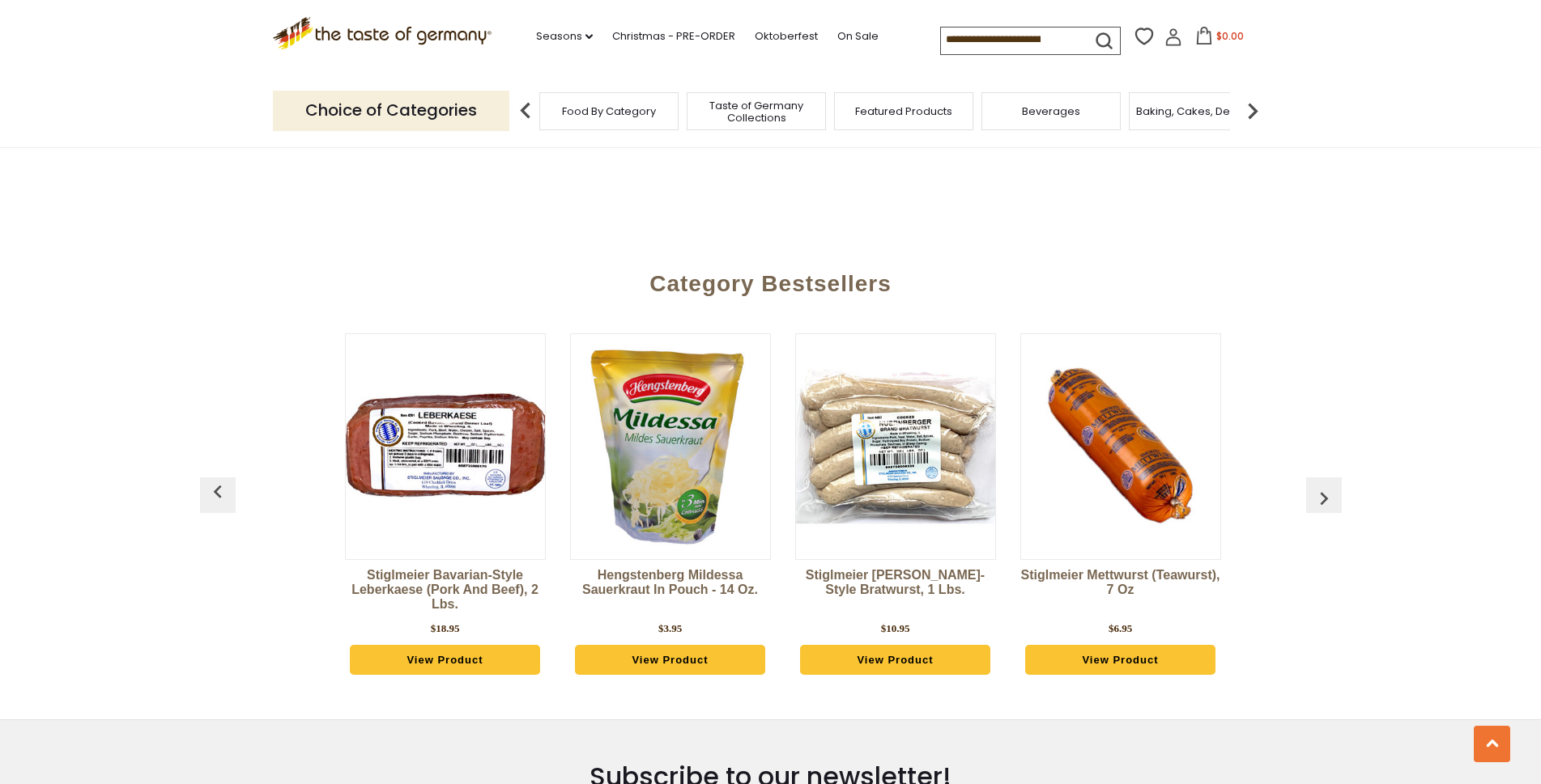
scroll to position [0, 2701]
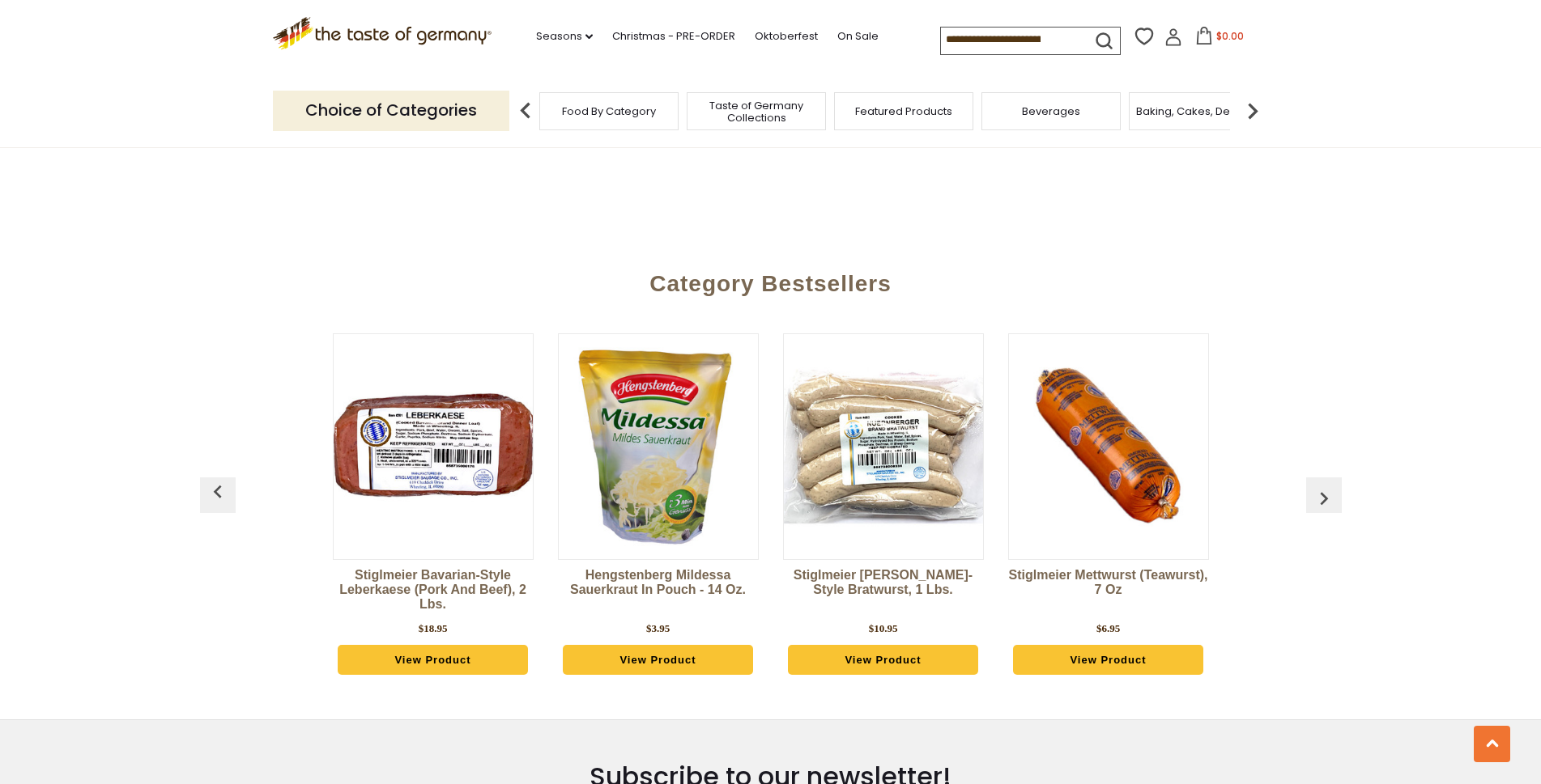
click at [1328, 486] on img "button" at bounding box center [1324, 499] width 26 height 26
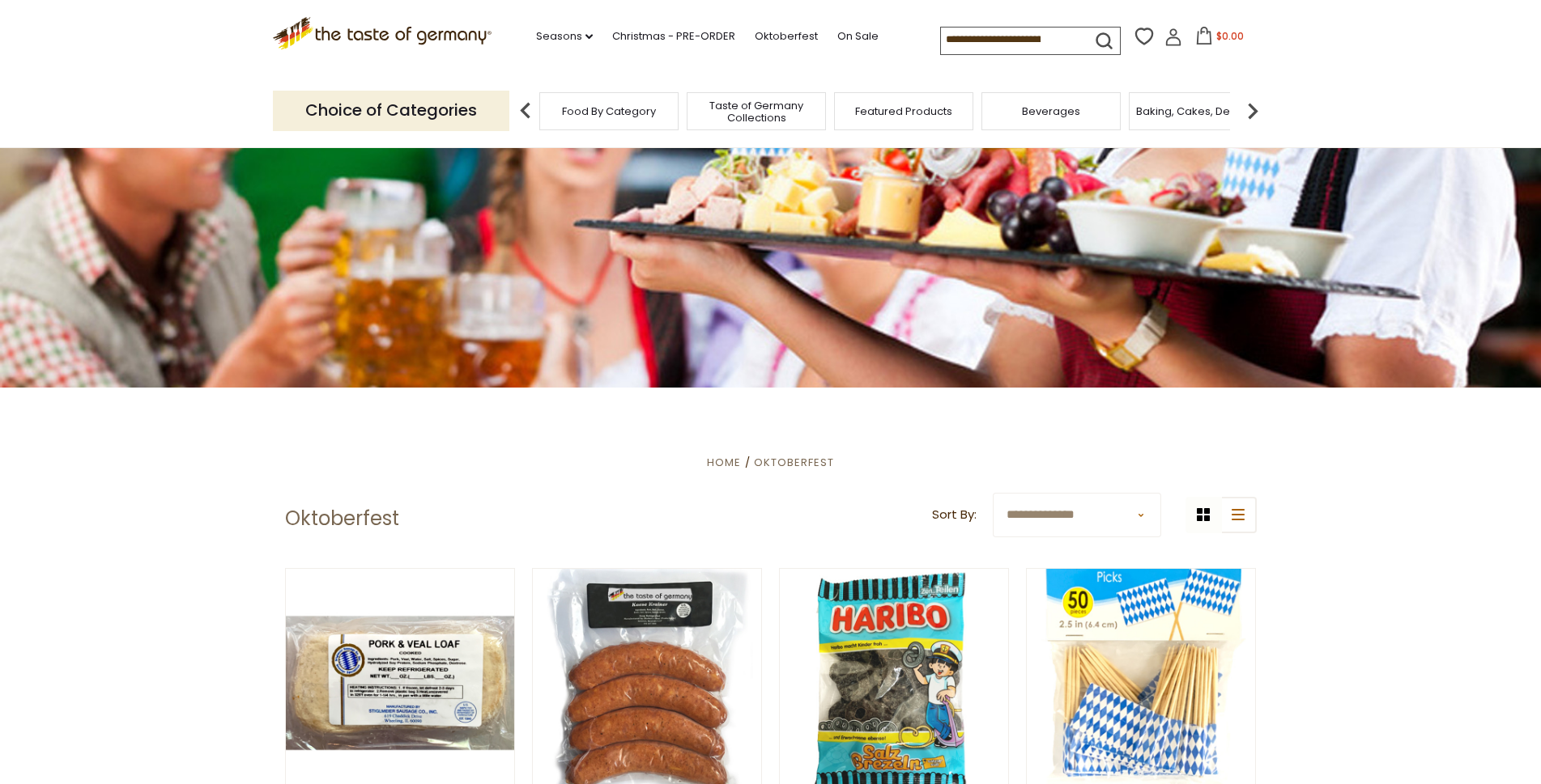
scroll to position [0, 0]
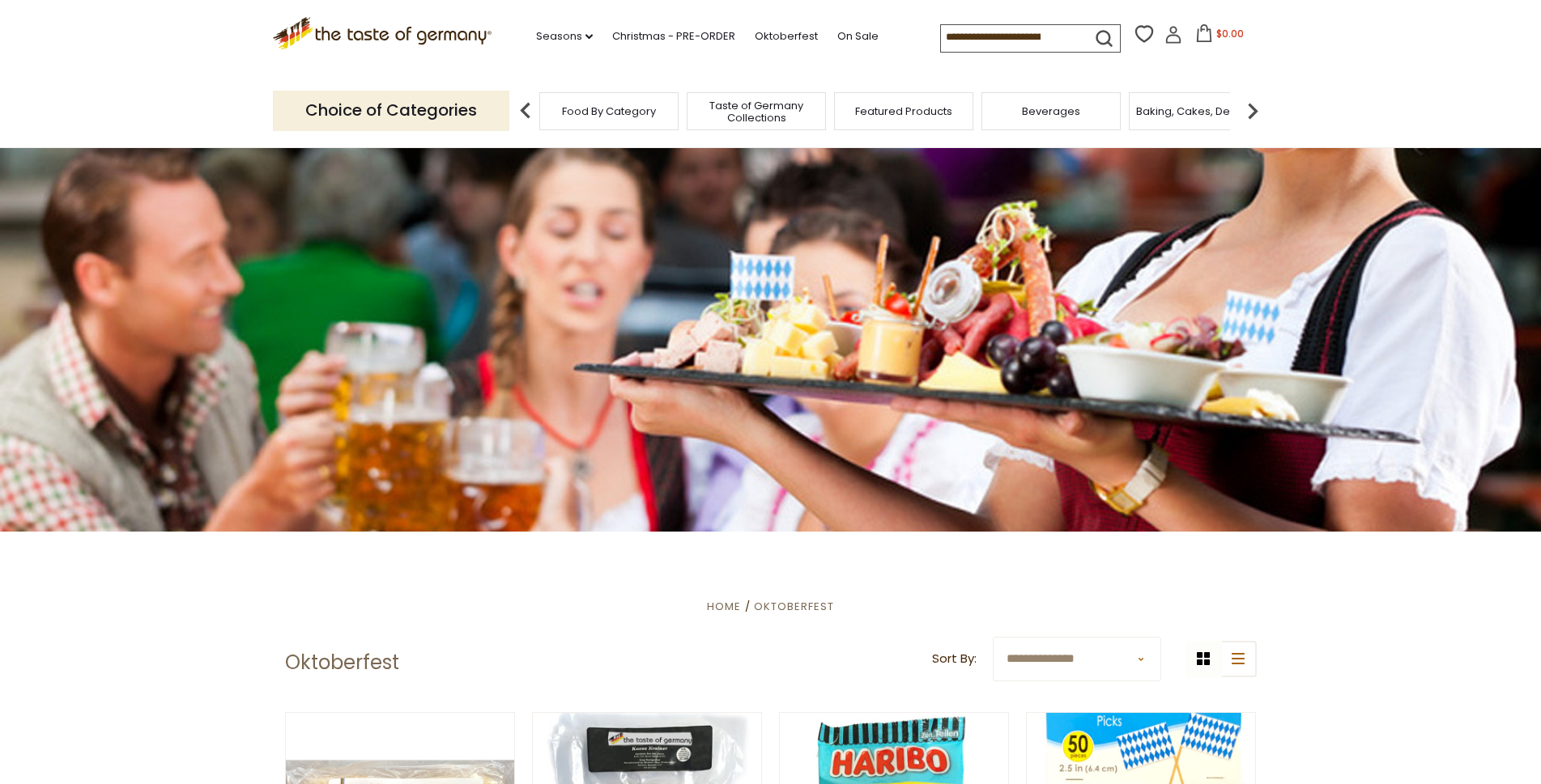
click at [896, 106] on span "Featured Products" at bounding box center [903, 111] width 97 height 12
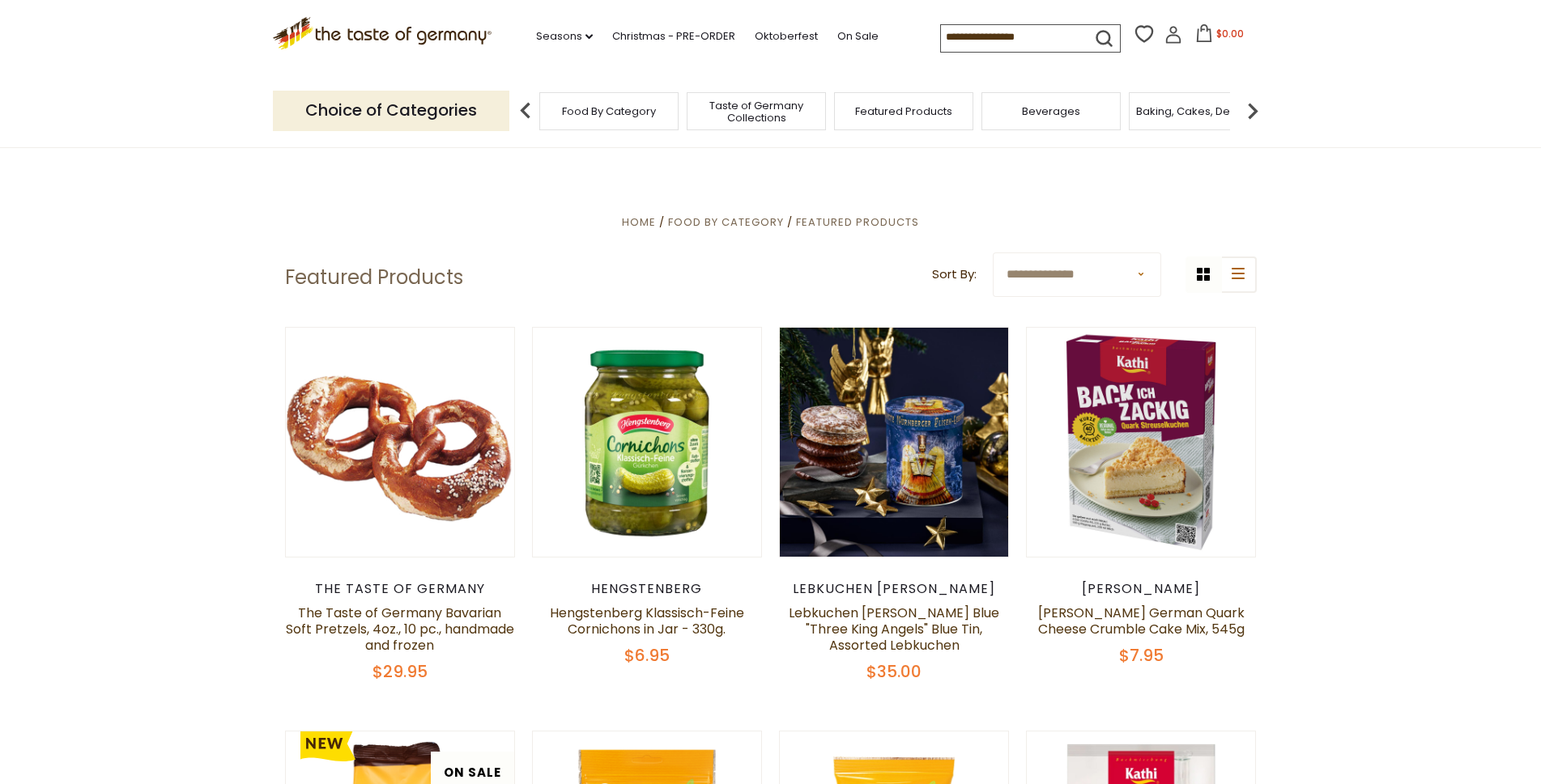
click at [946, 37] on input at bounding box center [1009, 37] width 137 height 23
click at [1096, 35] on icon "submit" at bounding box center [1103, 38] width 22 height 22
type input "*******"
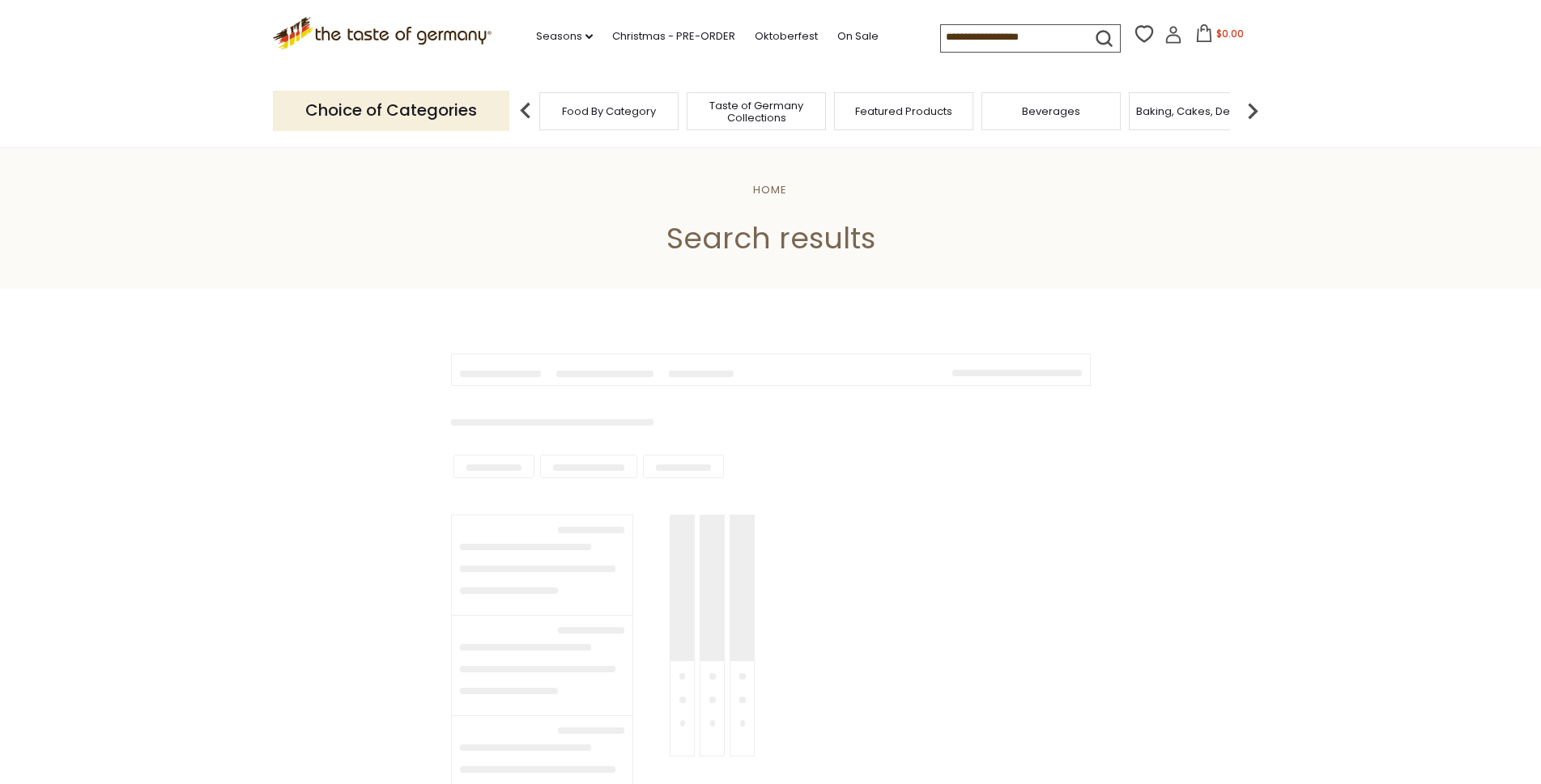
type input "*******"
click at [1096, 35] on icon "submit" at bounding box center [1103, 38] width 22 height 22
type input "*******"
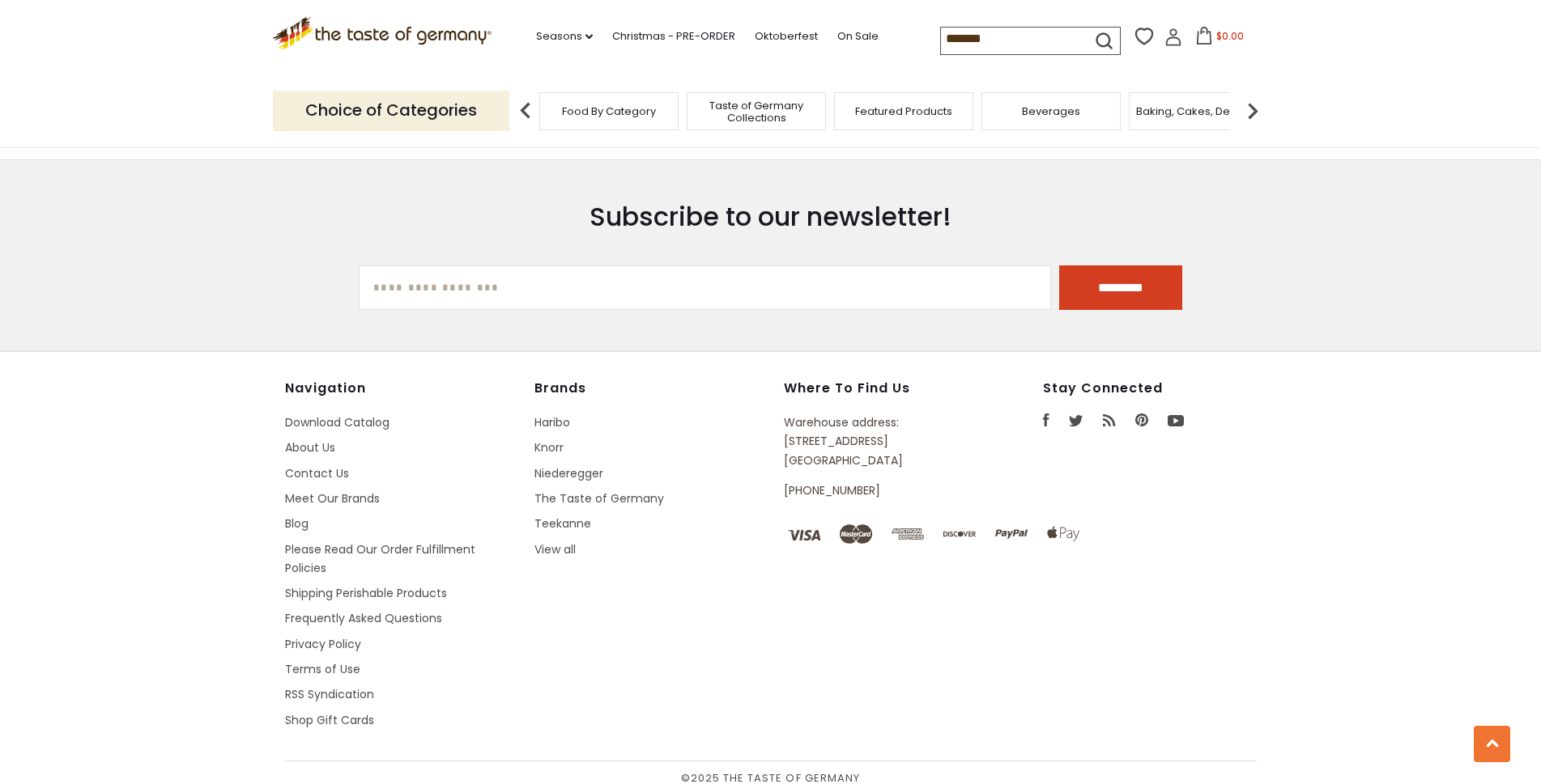
scroll to position [1050, 0]
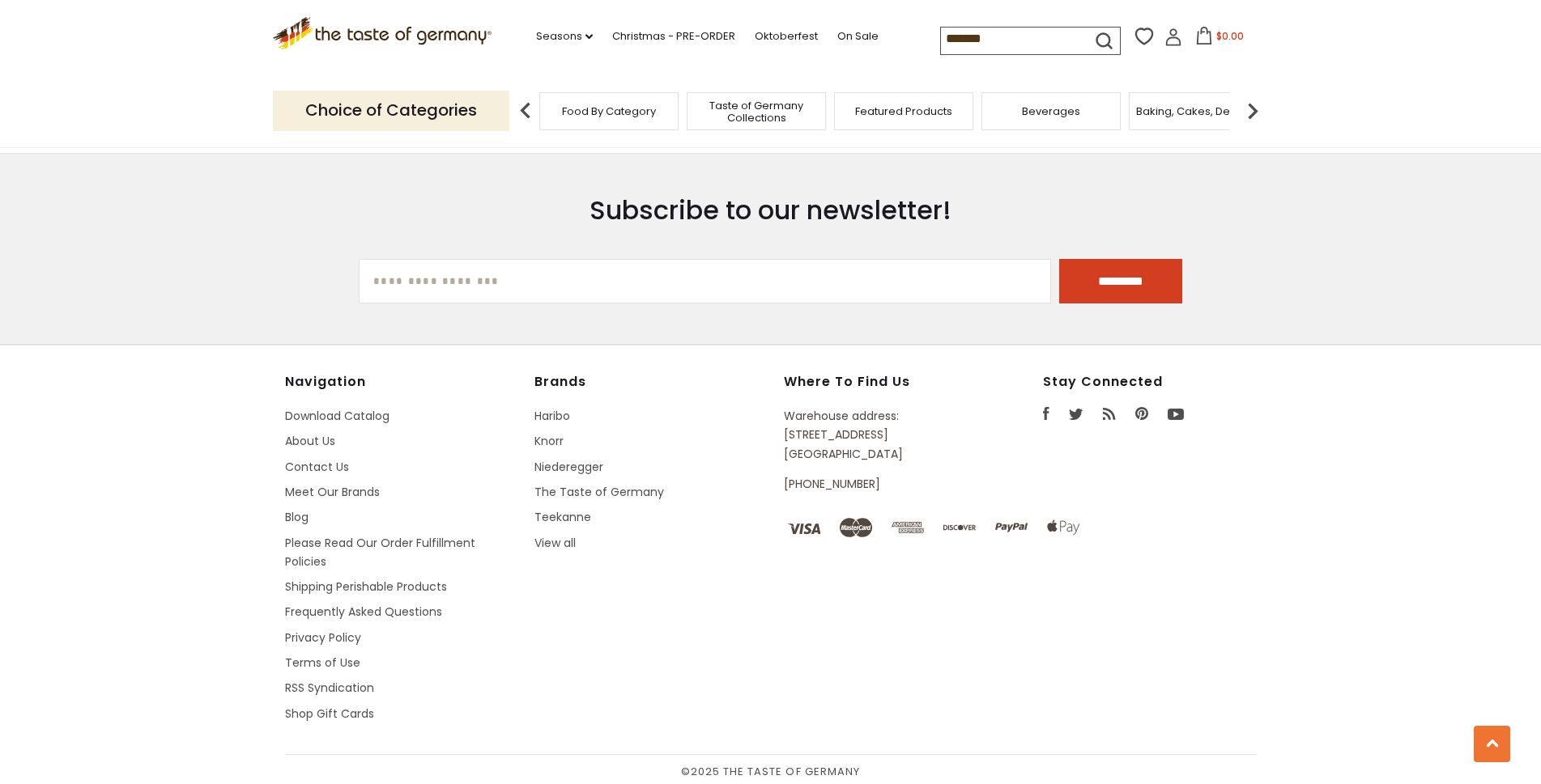
click at [1461, 624] on footer "Navigation Download Catalog About Us Contact Us Meet Our Brands Blog Please Rea…" at bounding box center [770, 567] width 1541 height 444
click at [1538, 528] on footer "Navigation Download Catalog About Us Contact Us Meet Our Brands Blog Please Rea…" at bounding box center [770, 567] width 1541 height 444
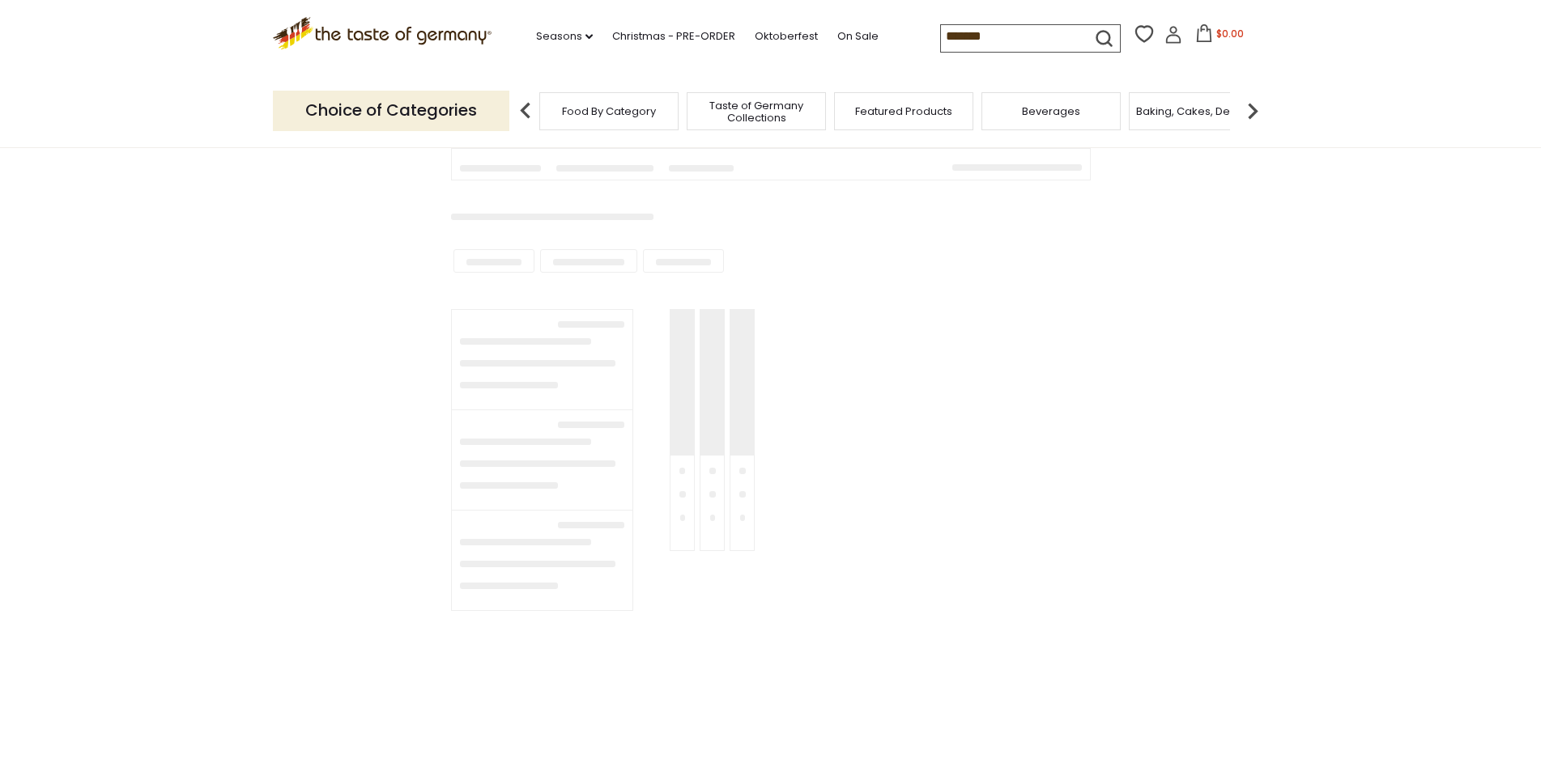
scroll to position [0, 0]
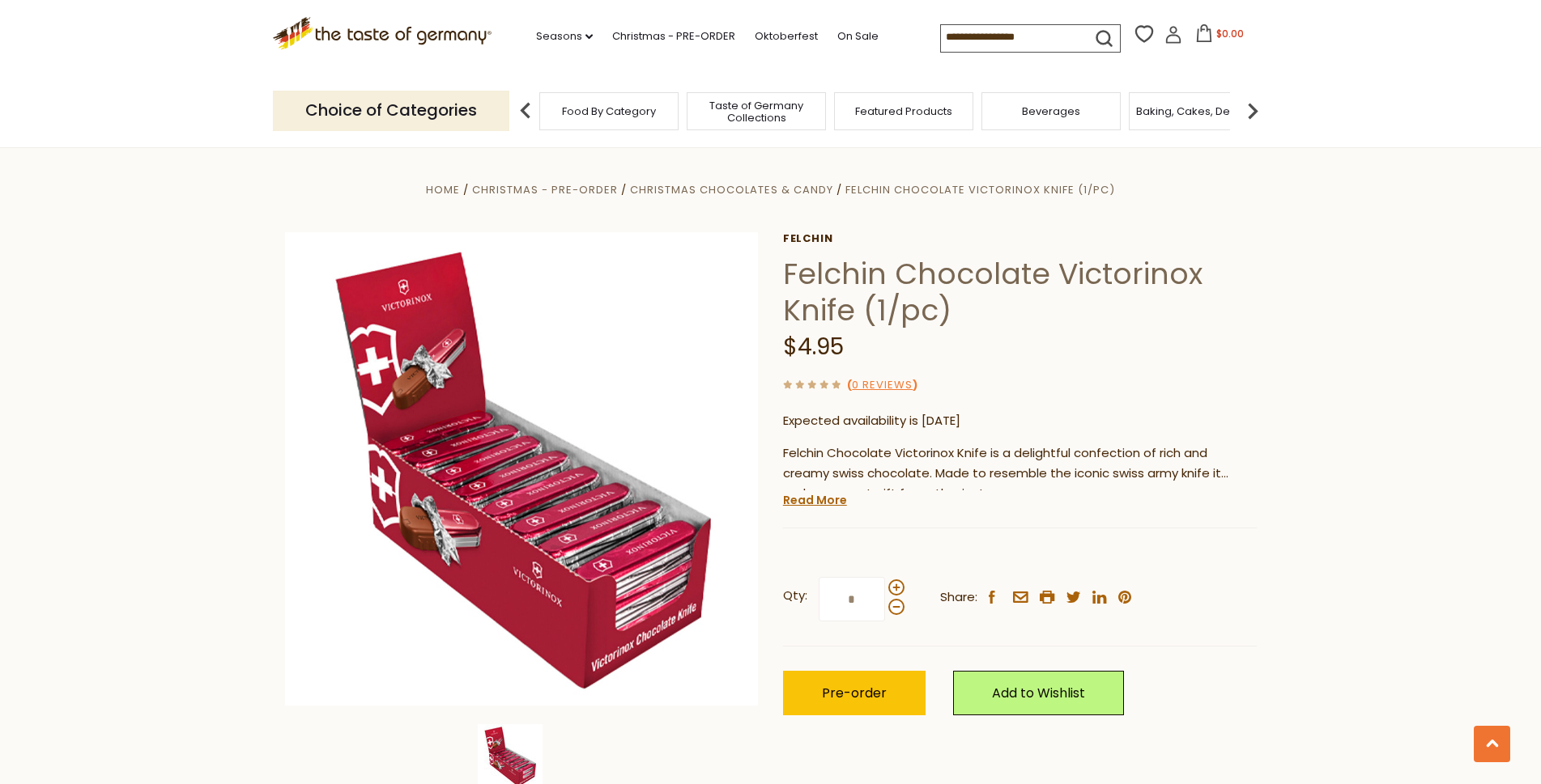
scroll to position [1662, 0]
